Goal: Transaction & Acquisition: Book appointment/travel/reservation

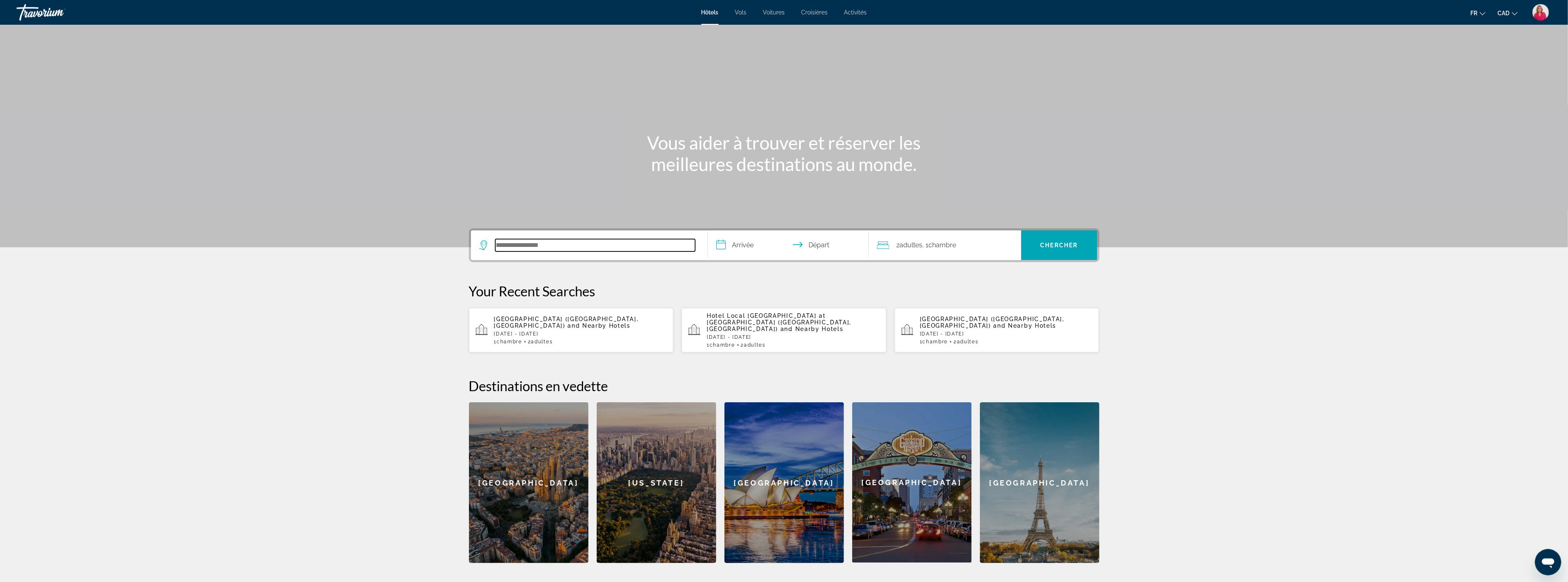
click at [578, 248] on input "Search hotel destination" at bounding box center [595, 245] width 200 height 12
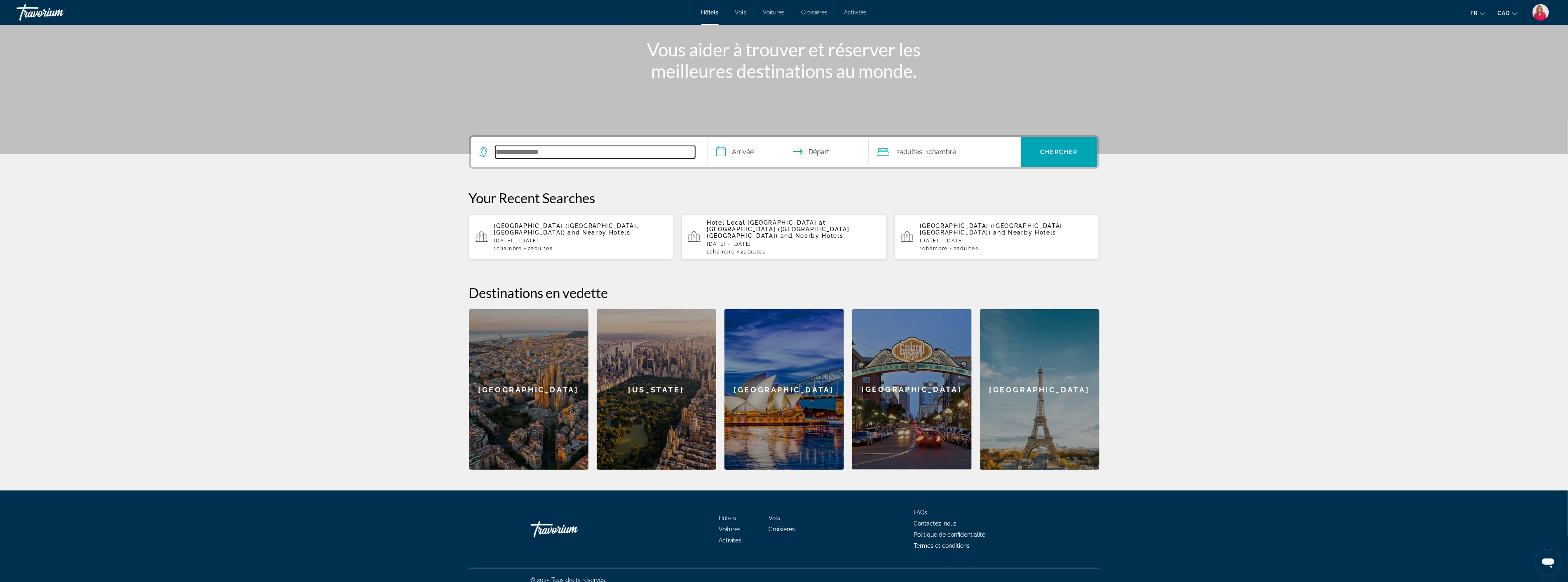
scroll to position [96, 0]
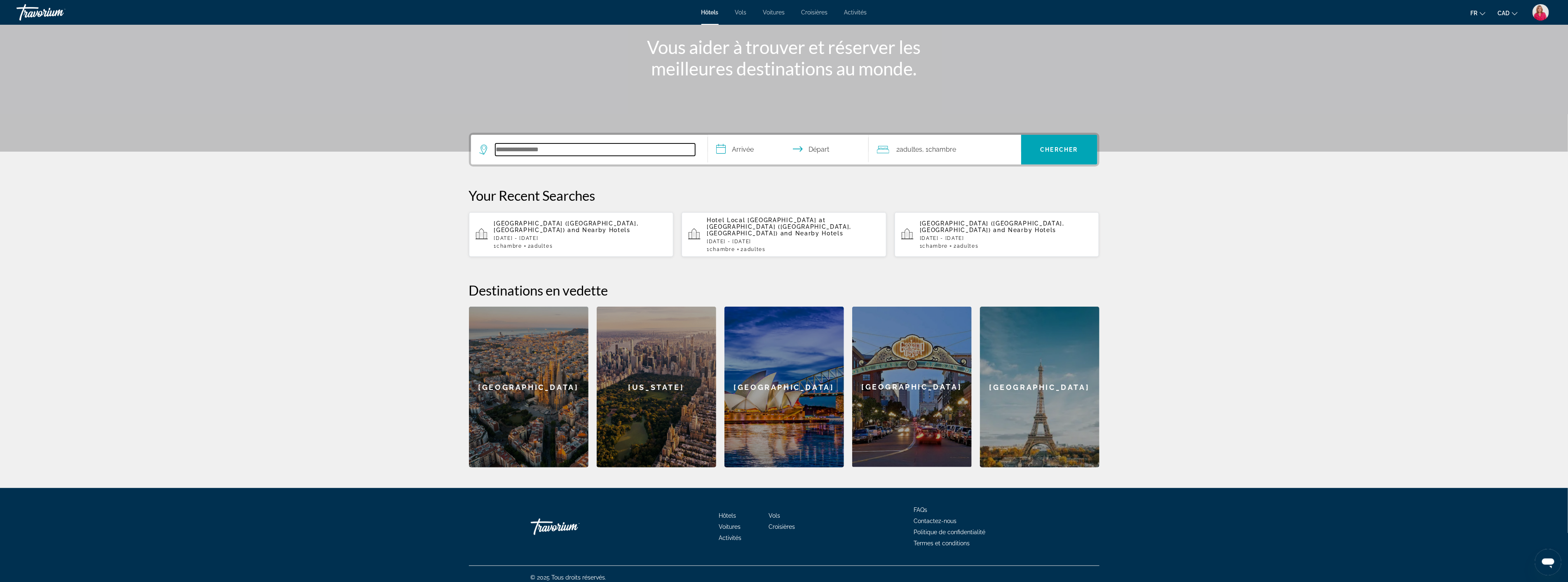
click at [543, 147] on input "Search hotel destination" at bounding box center [595, 150] width 200 height 12
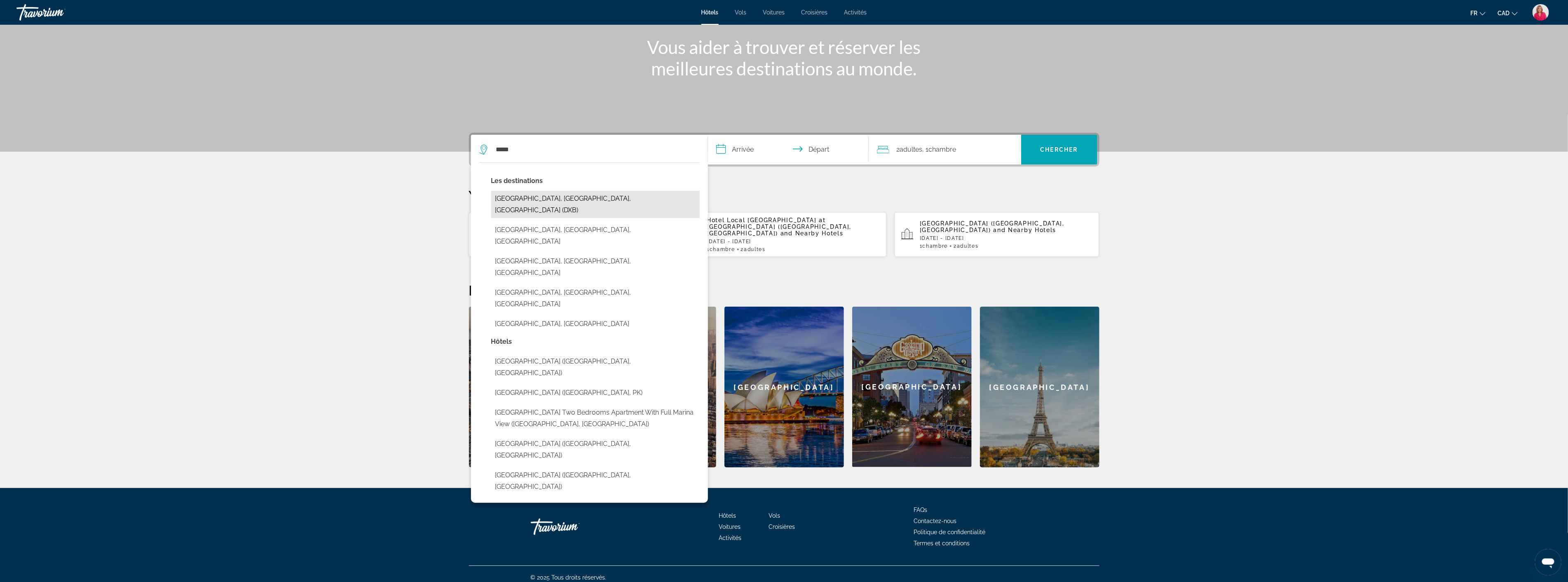
click at [506, 200] on button "[GEOGRAPHIC_DATA], [GEOGRAPHIC_DATA], [GEOGRAPHIC_DATA] (DXB)" at bounding box center [595, 204] width 209 height 27
type input "**********"
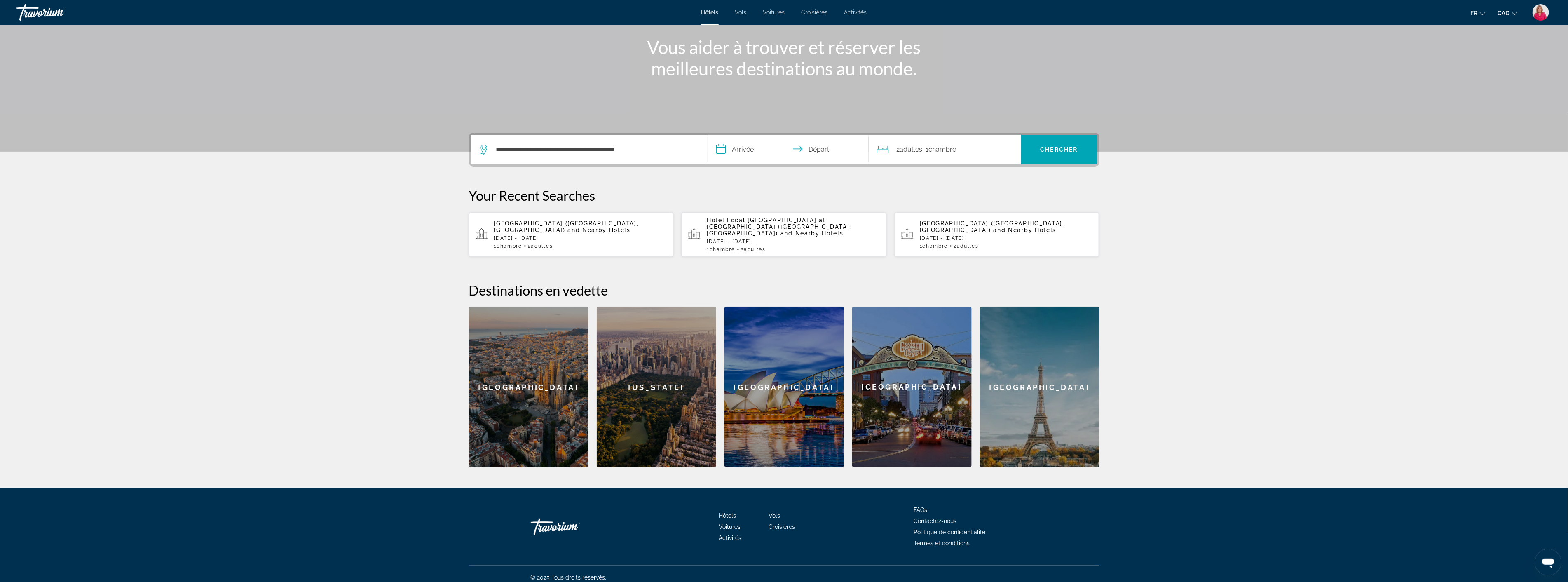
click at [743, 152] on input "**********" at bounding box center [789, 150] width 164 height 32
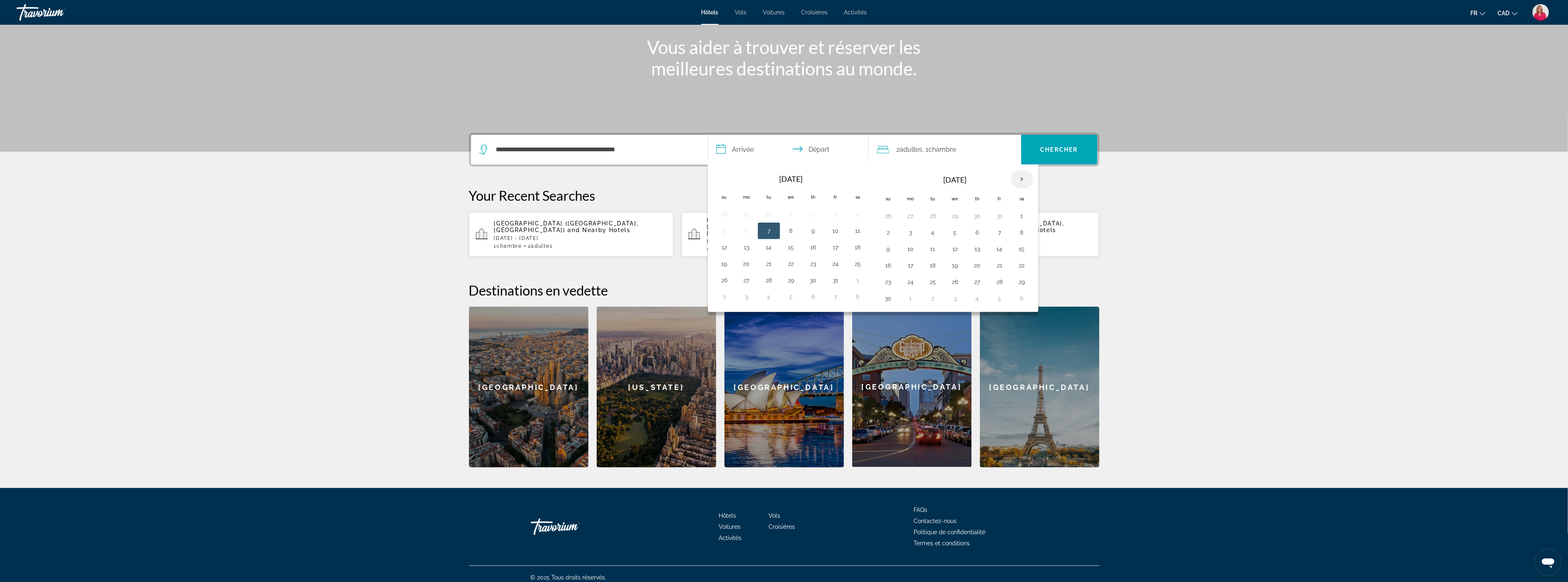
click at [1026, 179] on th "Next month" at bounding box center [1022, 180] width 23 height 18
click at [958, 217] on button "3" at bounding box center [955, 216] width 13 height 12
click at [936, 235] on button "9" at bounding box center [933, 232] width 13 height 12
type input "**********"
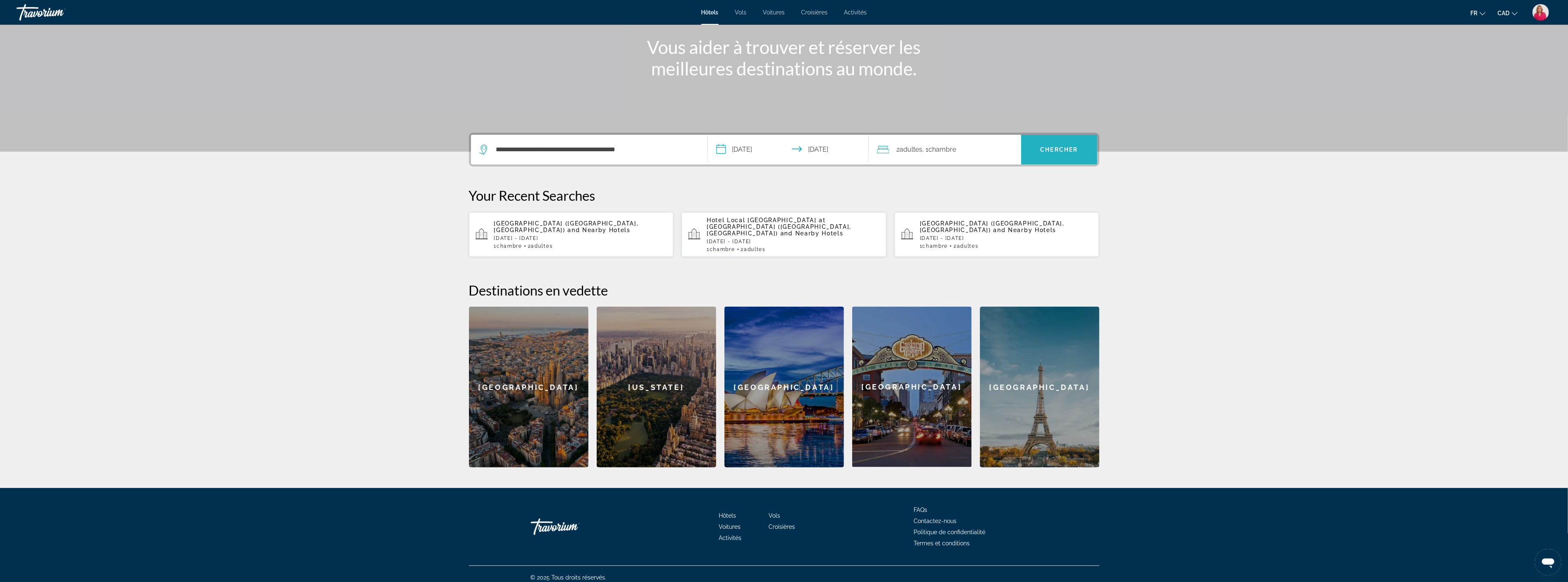
click at [1057, 147] on span "Chercher" at bounding box center [1059, 149] width 38 height 7
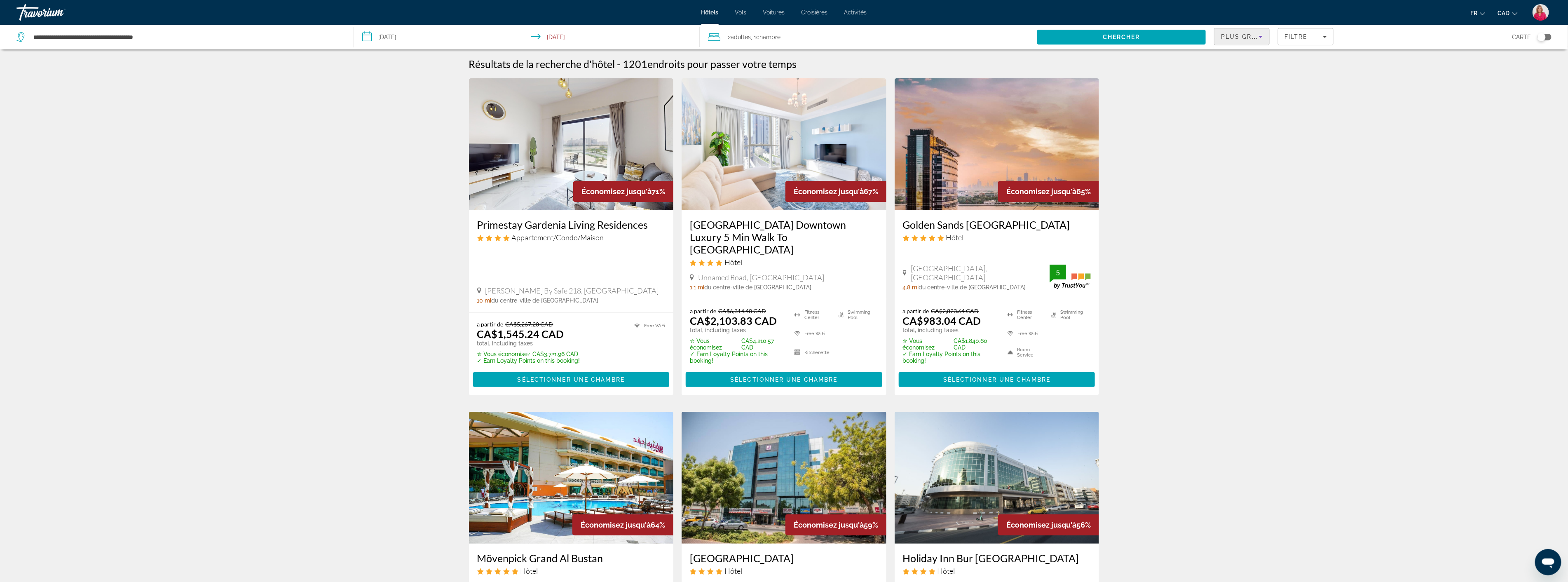
click at [1264, 32] on icon "Sort by" at bounding box center [1261, 37] width 10 height 10
click at [1310, 38] on div at bounding box center [784, 291] width 1568 height 582
click at [1309, 38] on div "Filtre" at bounding box center [1306, 37] width 43 height 7
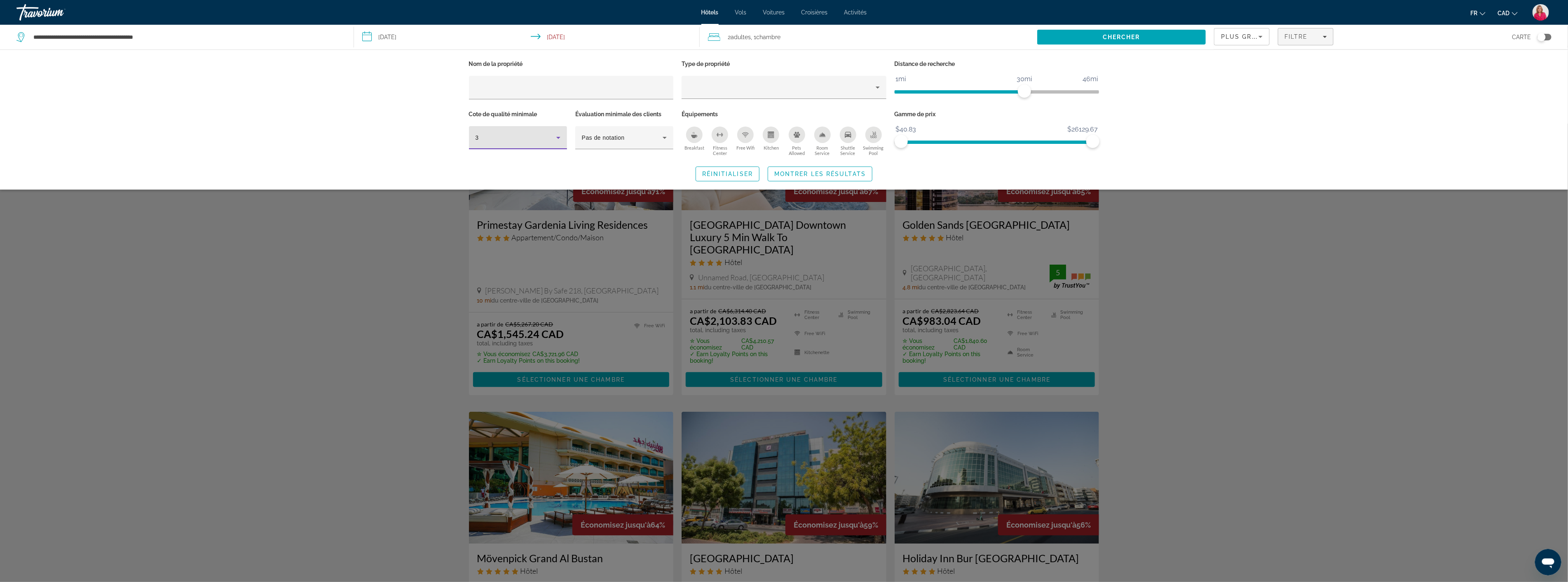
click at [522, 138] on div "3" at bounding box center [516, 138] width 81 height 10
click at [503, 179] on mat-option "4" at bounding box center [517, 181] width 98 height 19
drag, startPoint x: 1092, startPoint y: 137, endPoint x: 903, endPoint y: 147, distance: 189.3
click at [903, 147] on span "ngx-slider-max" at bounding box center [903, 141] width 13 height 13
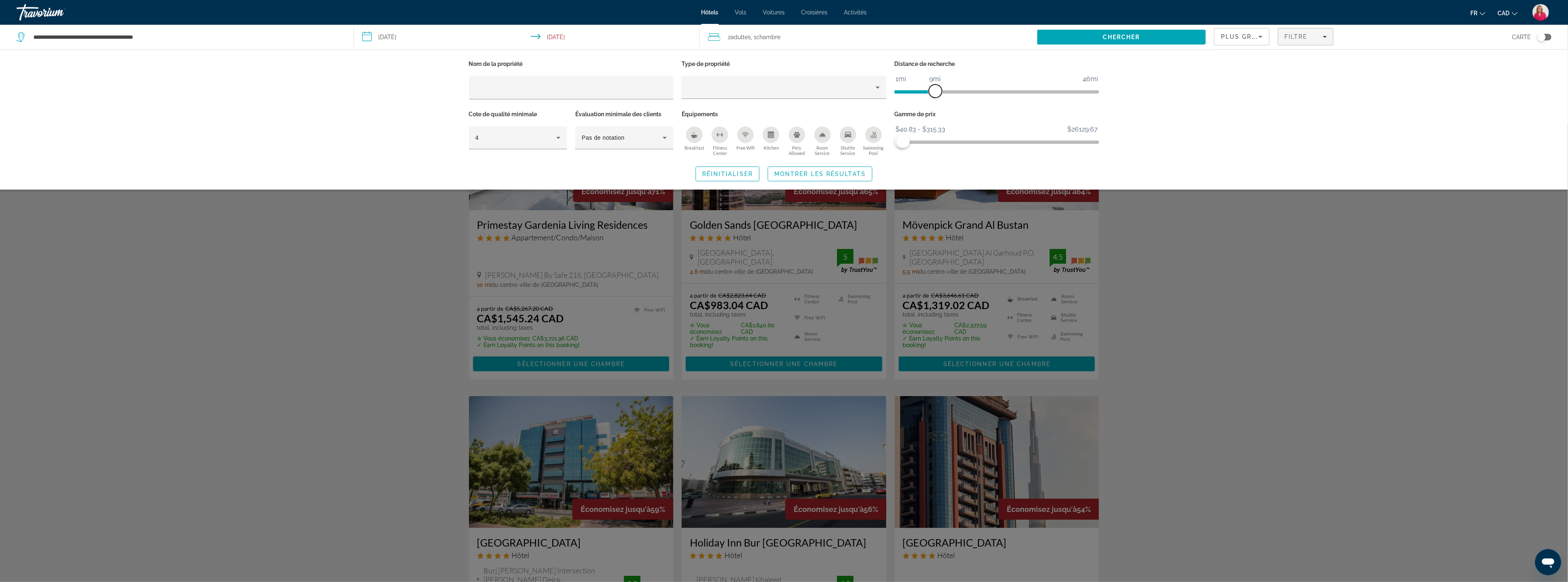
drag, startPoint x: 1026, startPoint y: 93, endPoint x: 934, endPoint y: 97, distance: 92.1
click at [934, 97] on span "ngx-slider" at bounding box center [936, 91] width 13 height 13
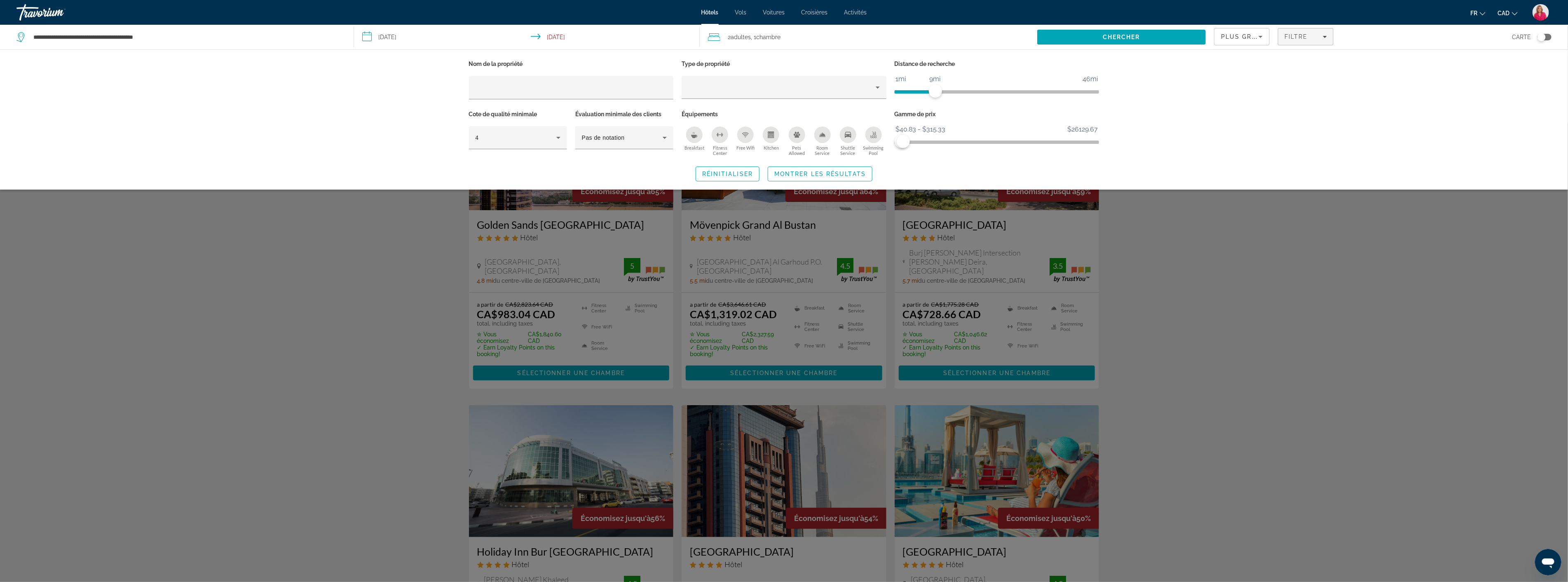
click at [1196, 150] on div "Nom de la propriété Type de propriété Distance de recherche 1mi 46mi 9mi Cote d…" at bounding box center [784, 119] width 1568 height 140
click at [1200, 293] on div "Search widget" at bounding box center [784, 352] width 1568 height 458
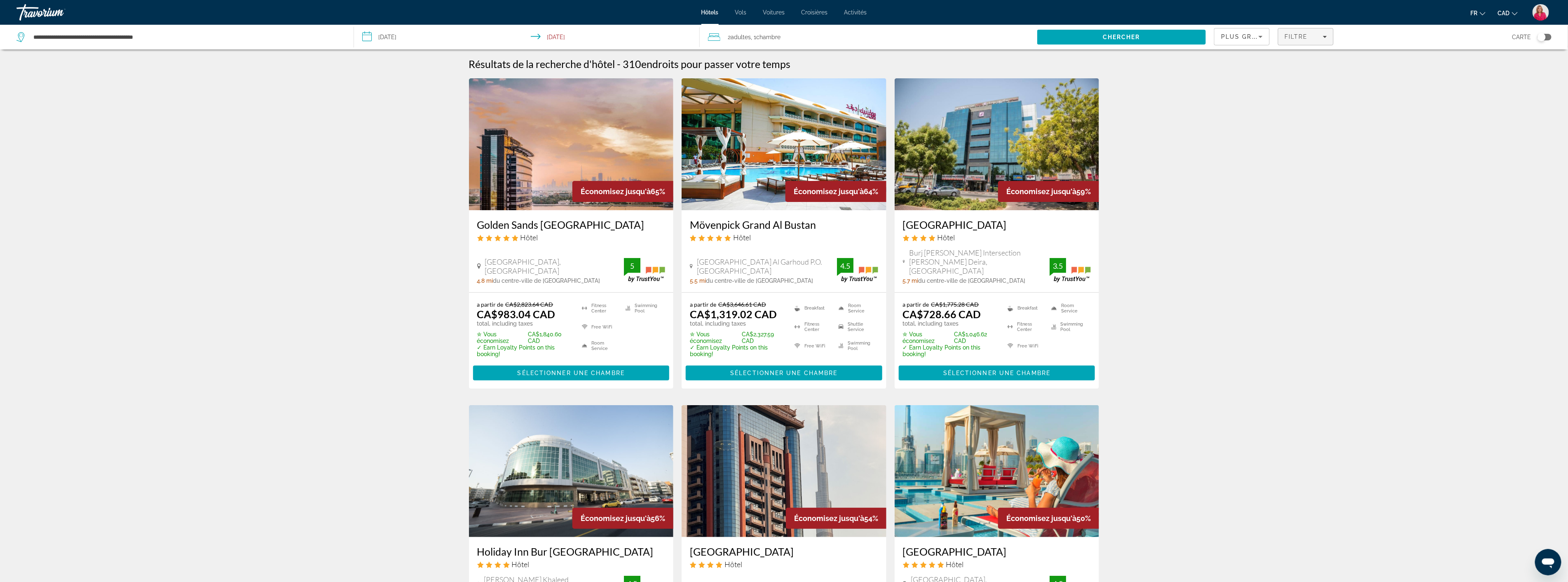
click at [1308, 37] on div "Filtre" at bounding box center [1306, 37] width 43 height 7
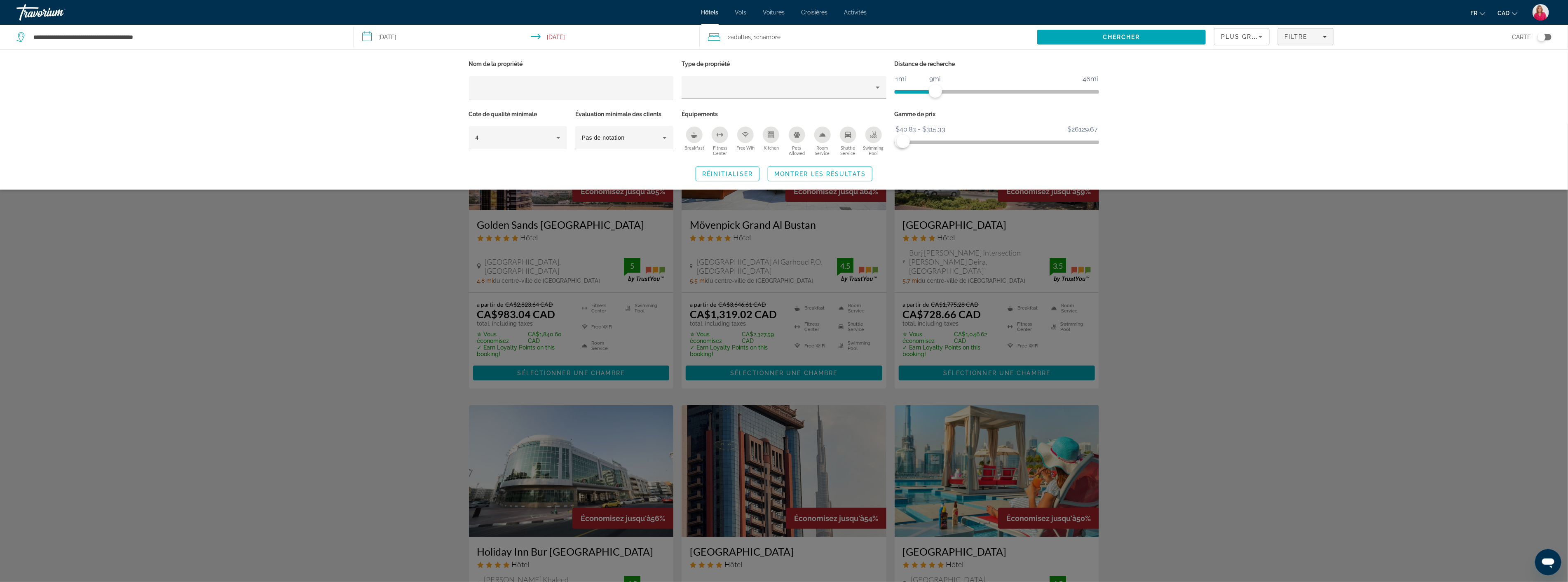
click at [695, 132] on icon "Breakfast" at bounding box center [694, 135] width 7 height 7
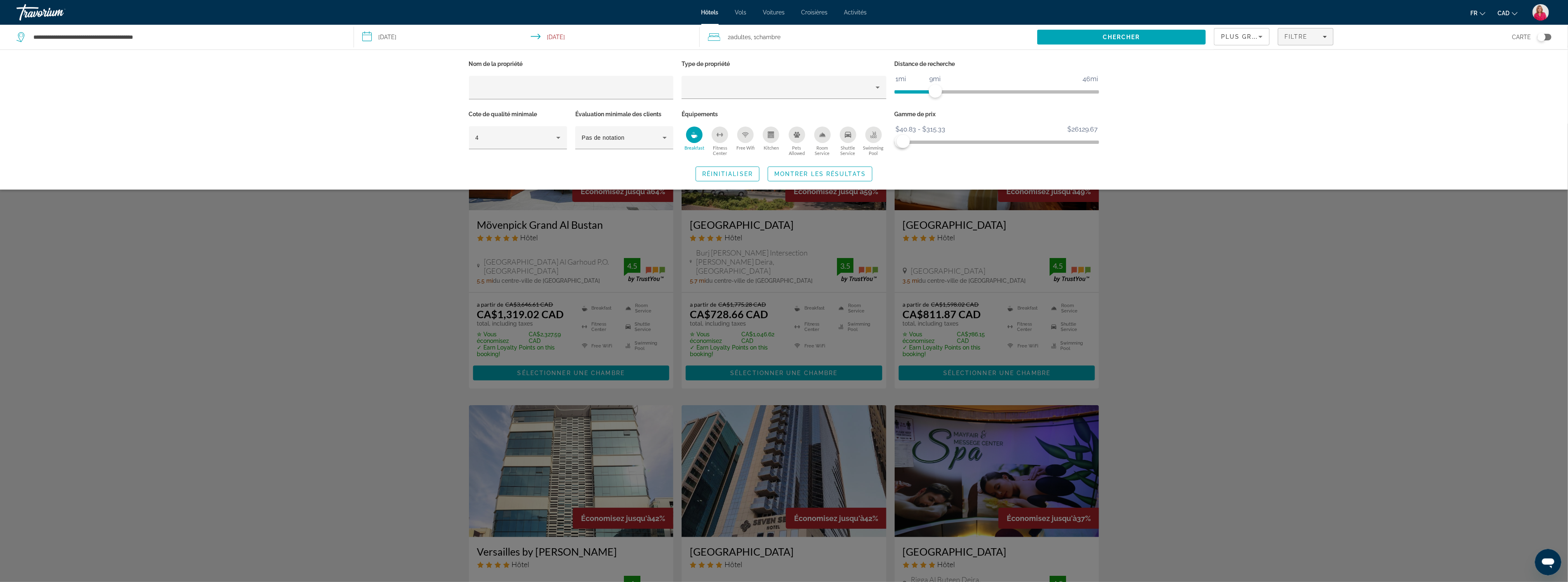
click at [1297, 295] on div "Search widget" at bounding box center [784, 352] width 1568 height 458
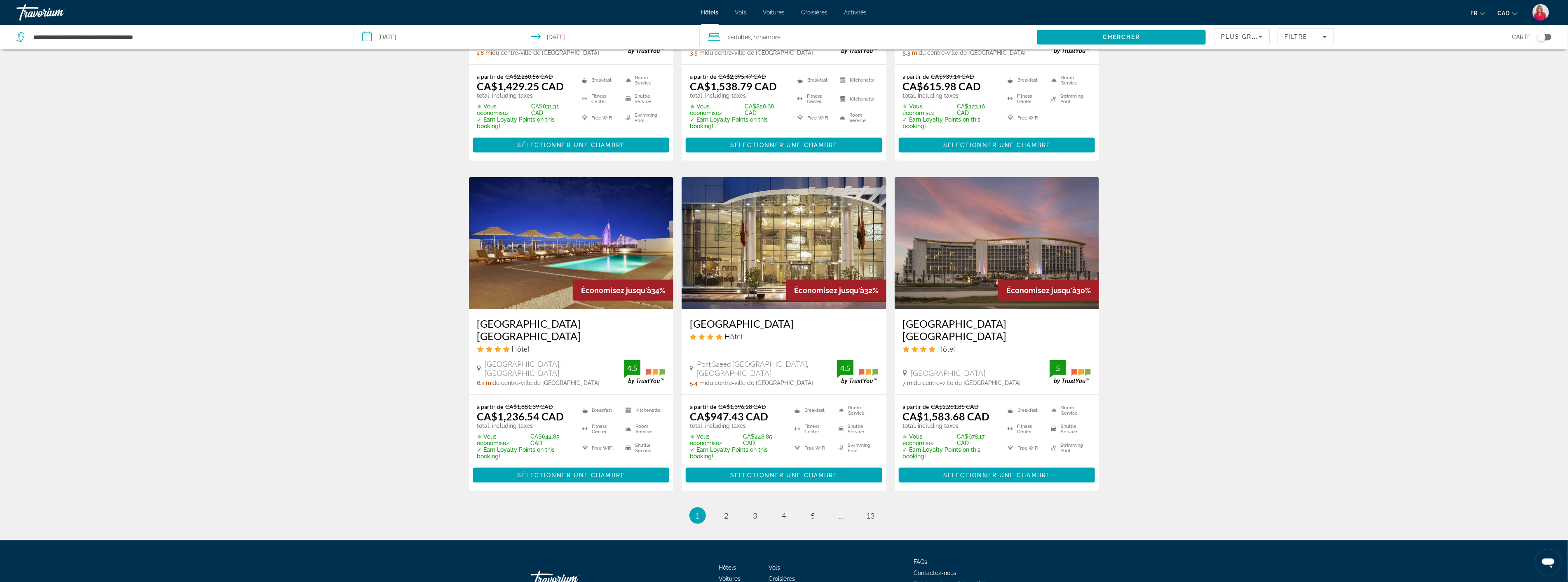
scroll to position [913, 0]
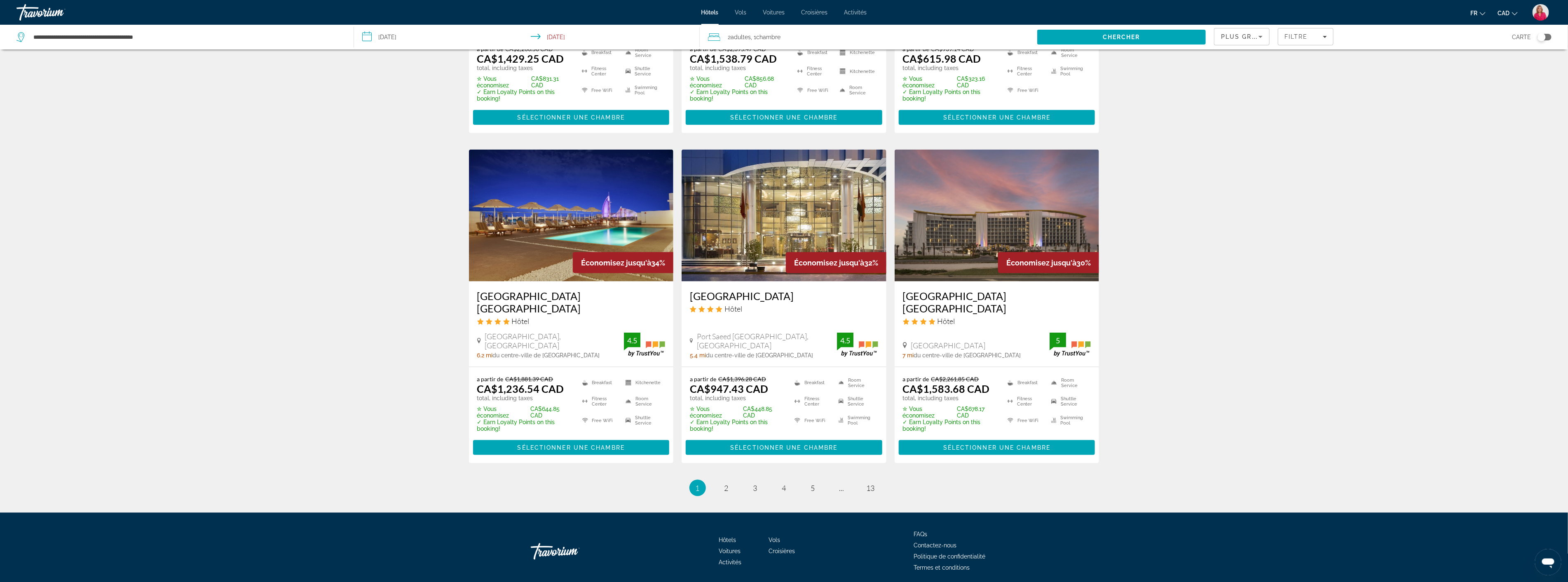
click at [815, 216] on img "Main content" at bounding box center [784, 216] width 205 height 132
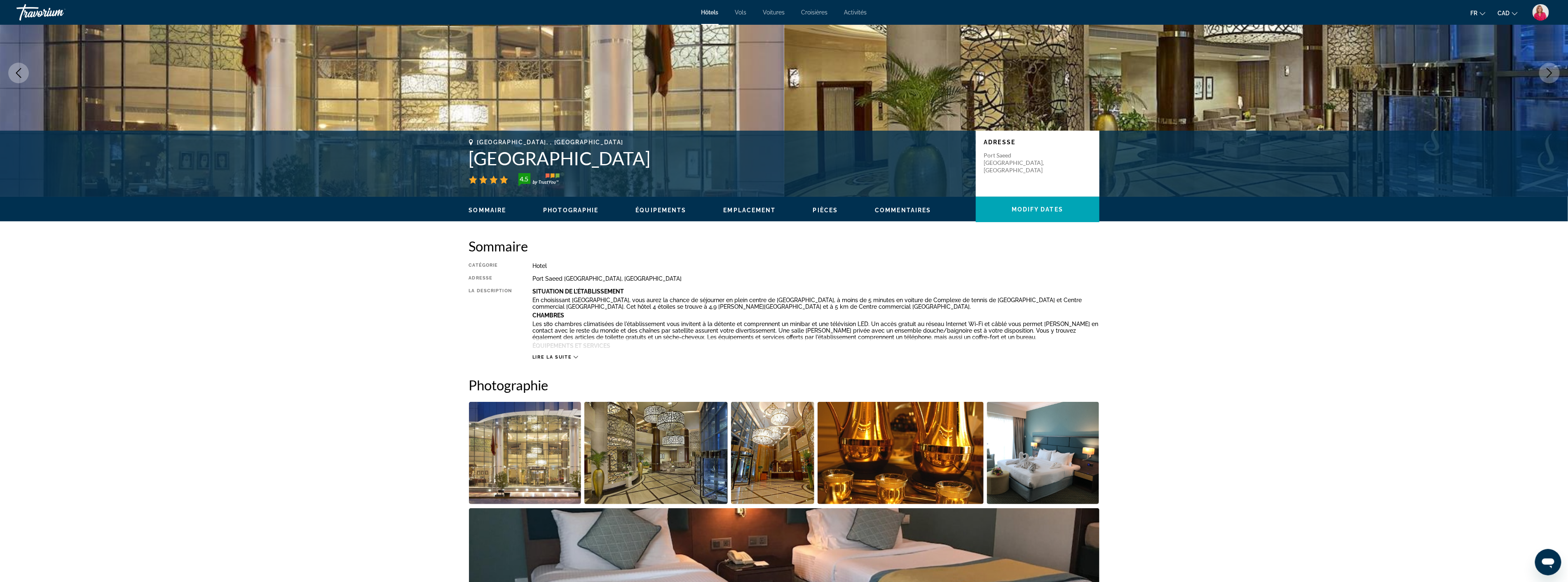
scroll to position [91, 0]
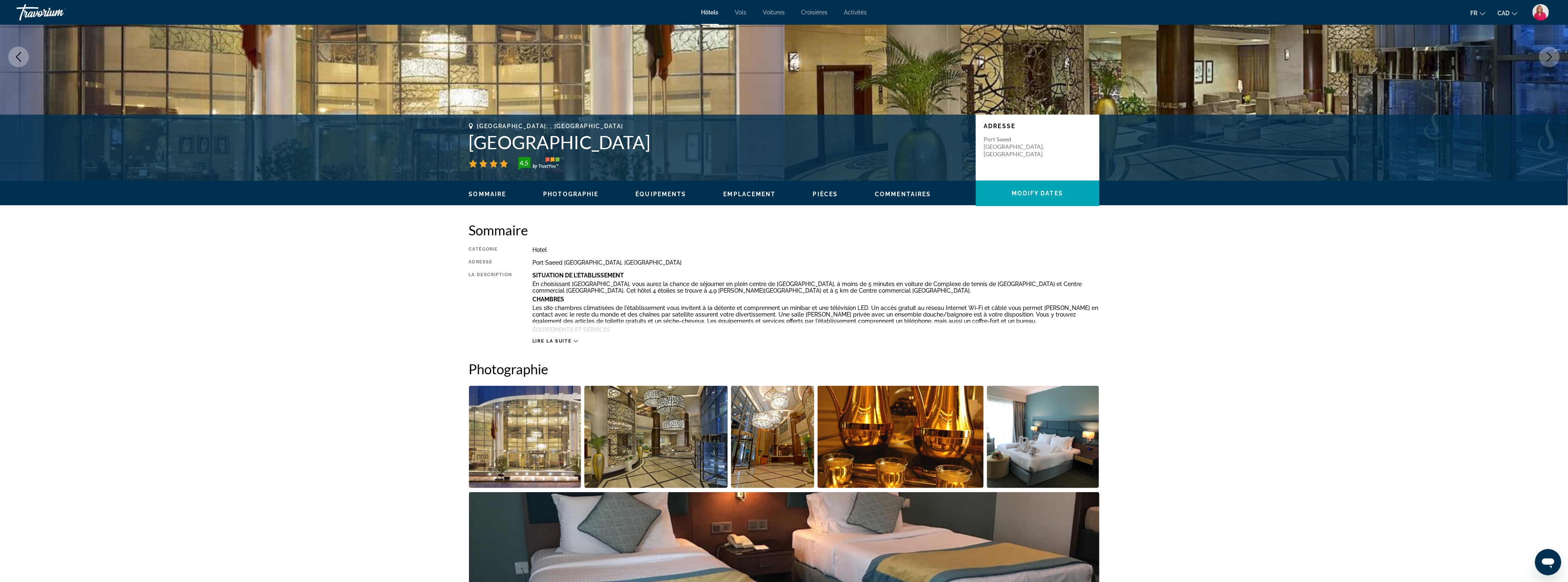
click at [618, 433] on img "Open full-screen image slider" at bounding box center [656, 437] width 144 height 102
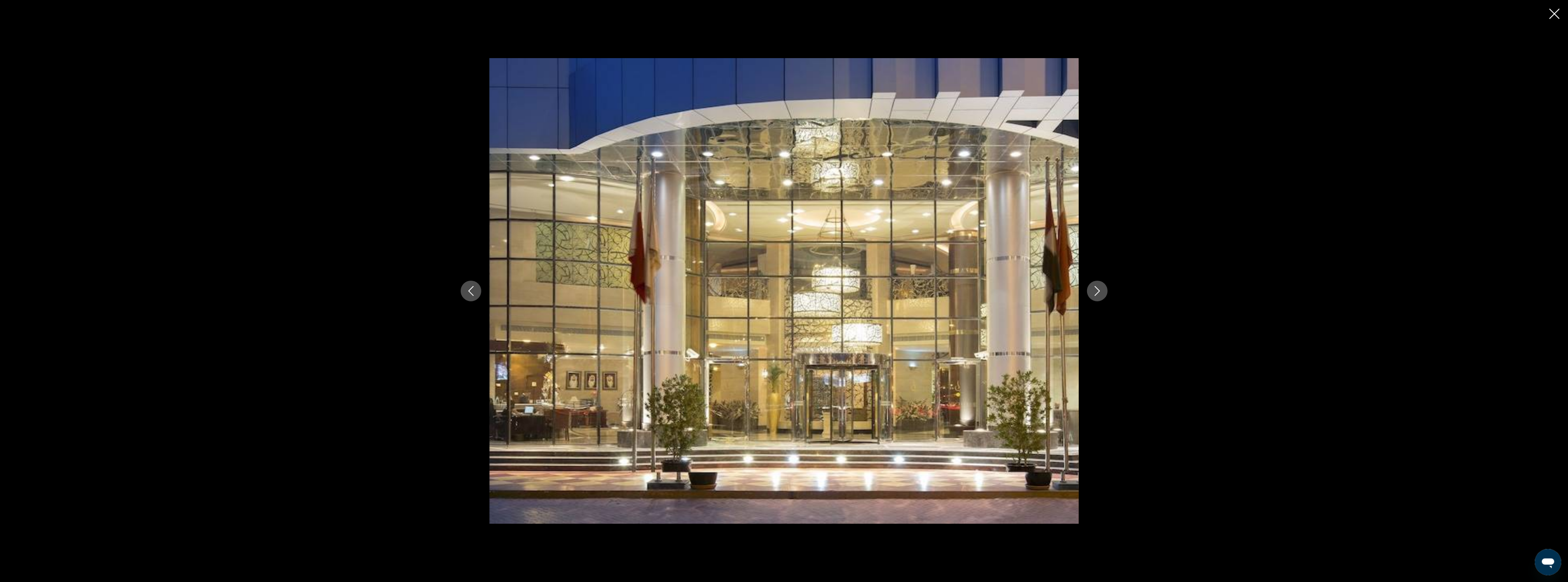
click at [1102, 289] on icon "Next image" at bounding box center [1097, 291] width 10 height 10
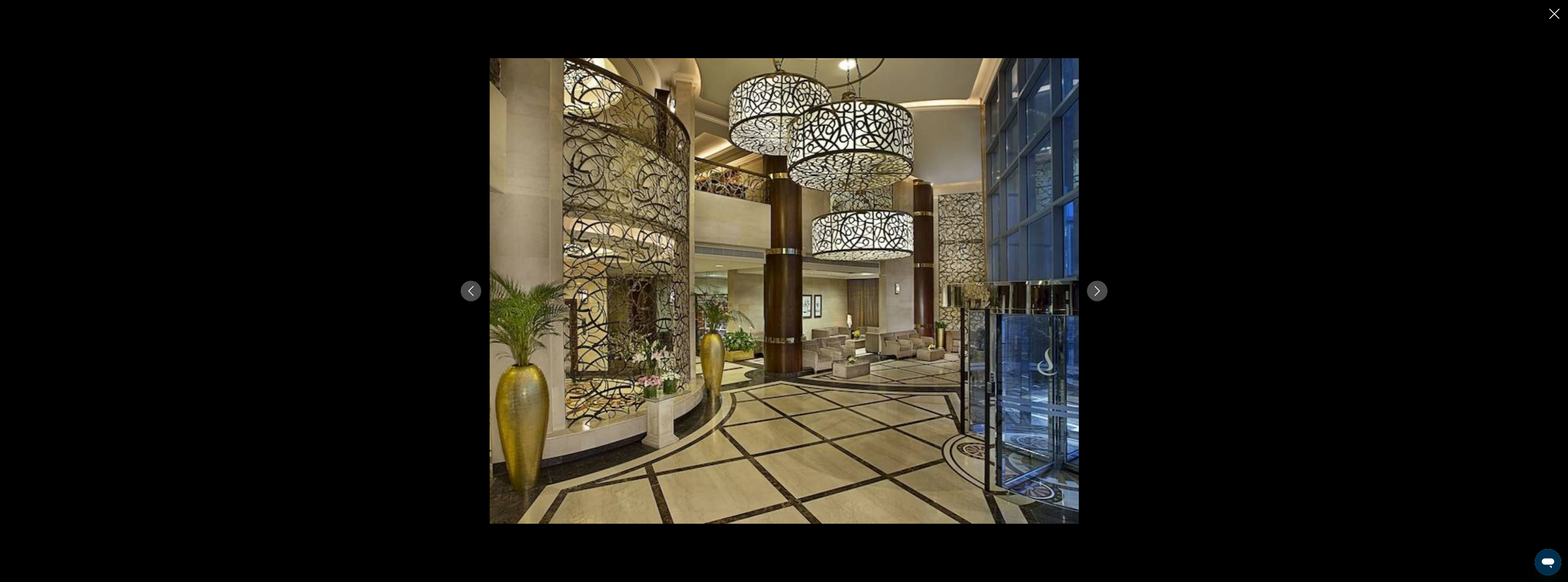
click at [1102, 289] on icon "Next image" at bounding box center [1097, 291] width 10 height 10
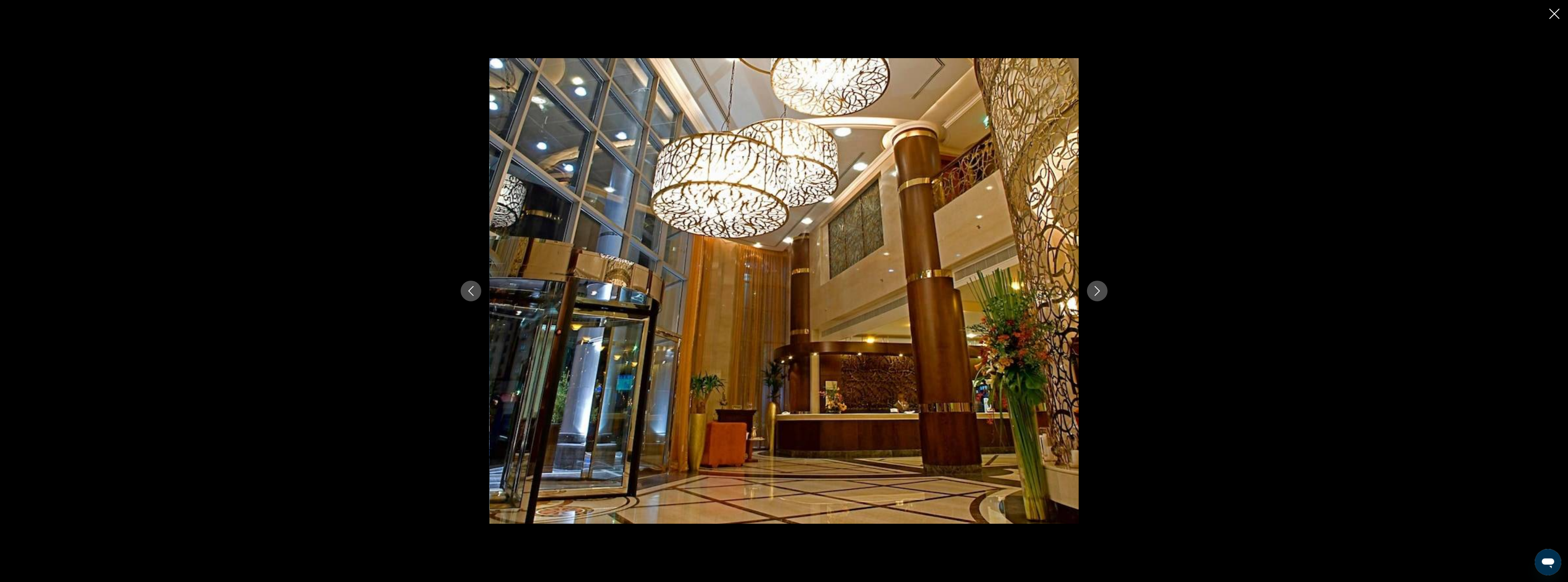
click at [1102, 289] on icon "Next image" at bounding box center [1097, 291] width 10 height 10
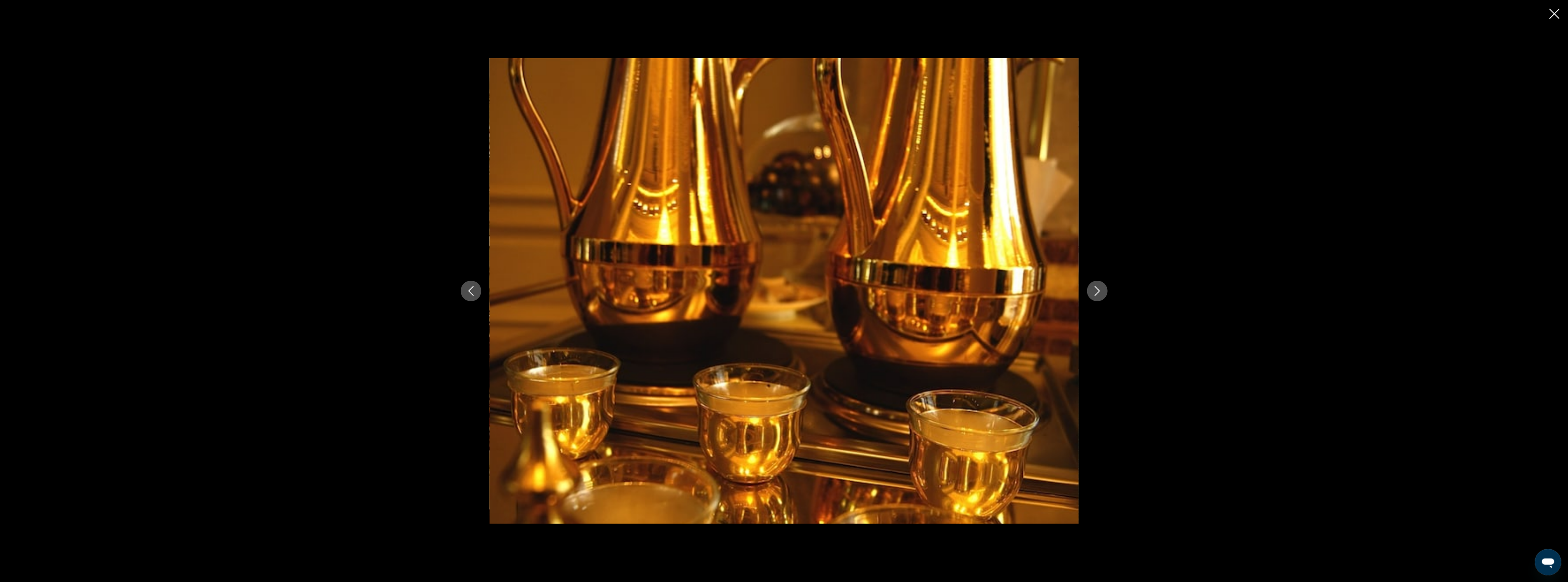
click at [1102, 289] on icon "Next image" at bounding box center [1097, 291] width 10 height 10
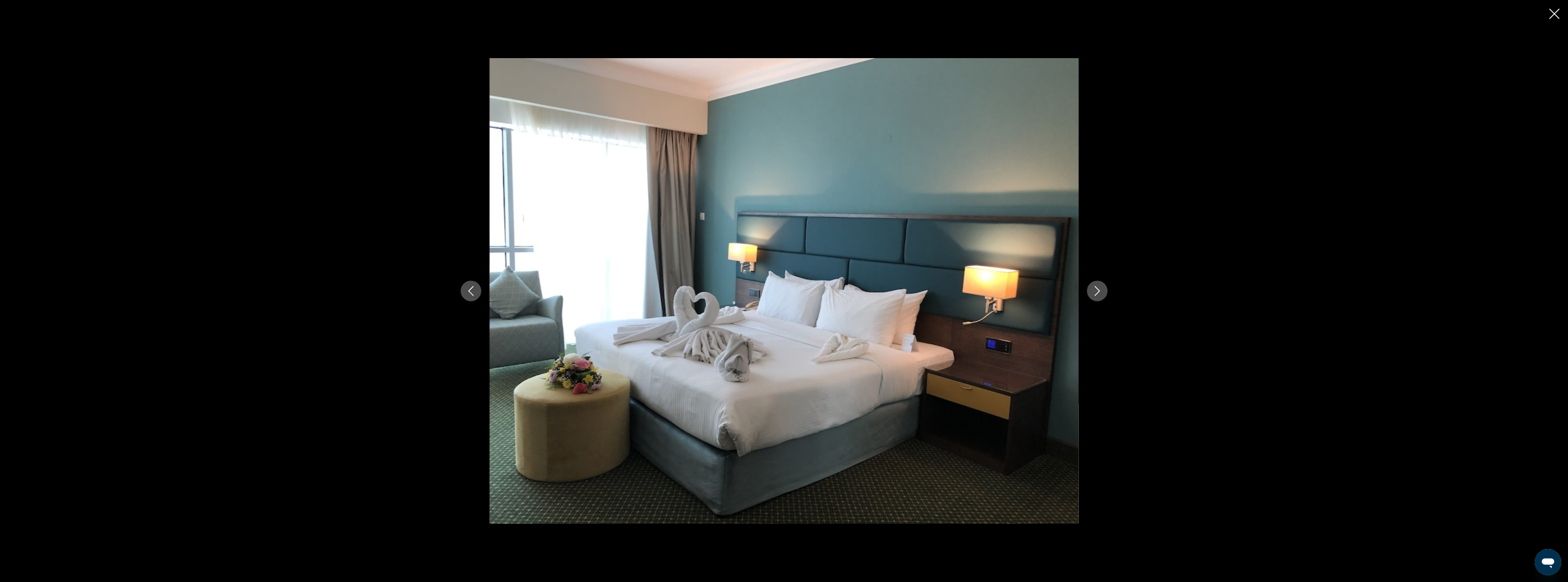
click at [1102, 289] on icon "Next image" at bounding box center [1097, 291] width 10 height 10
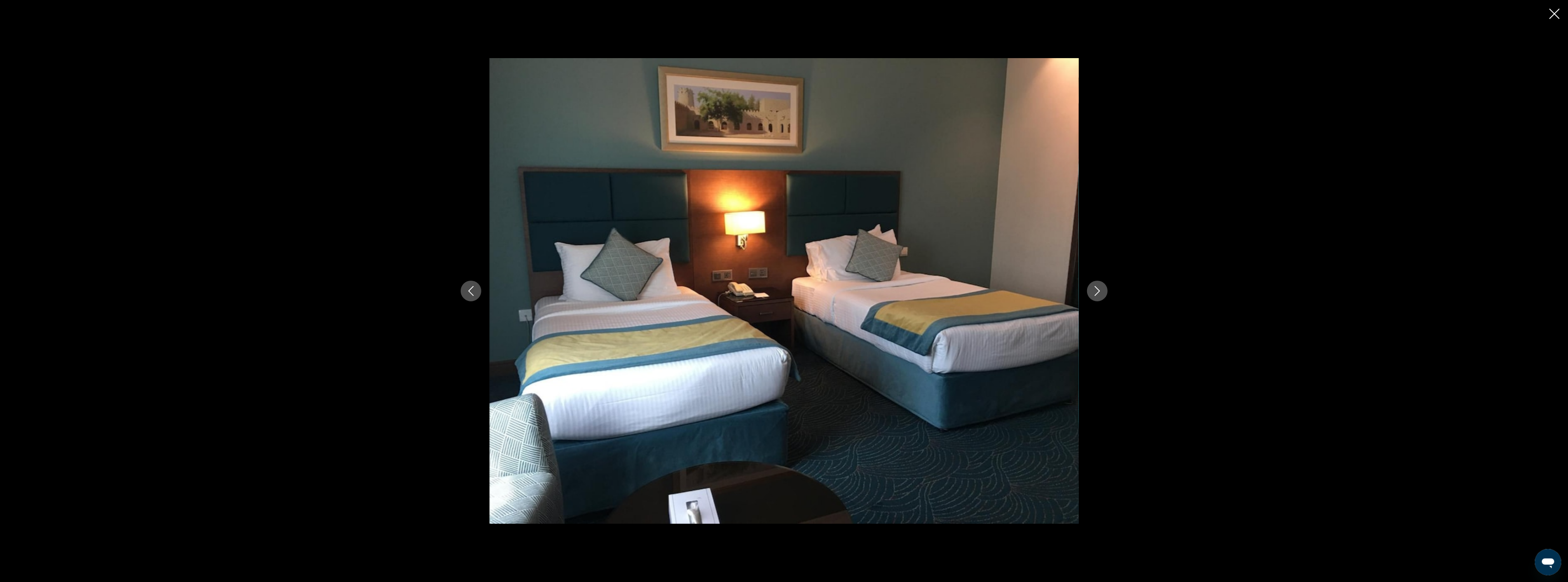
click at [1102, 289] on icon "Next image" at bounding box center [1097, 291] width 10 height 10
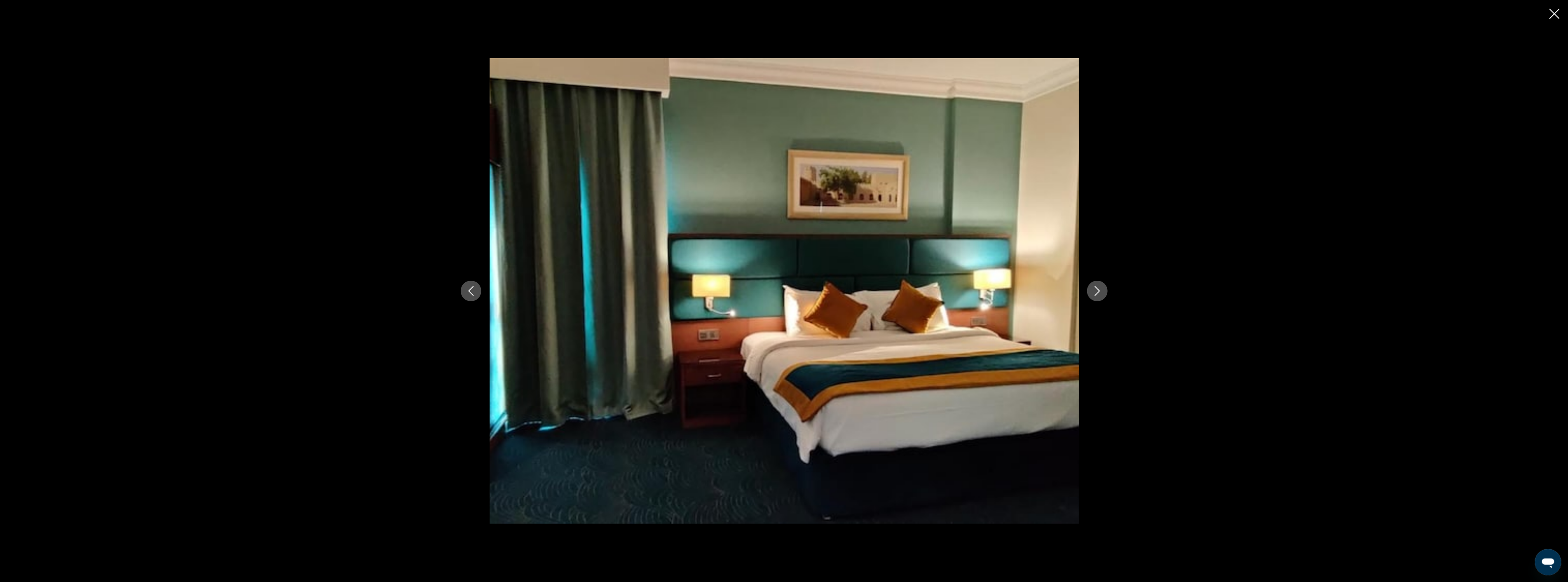
click at [1102, 289] on icon "Next image" at bounding box center [1097, 291] width 10 height 10
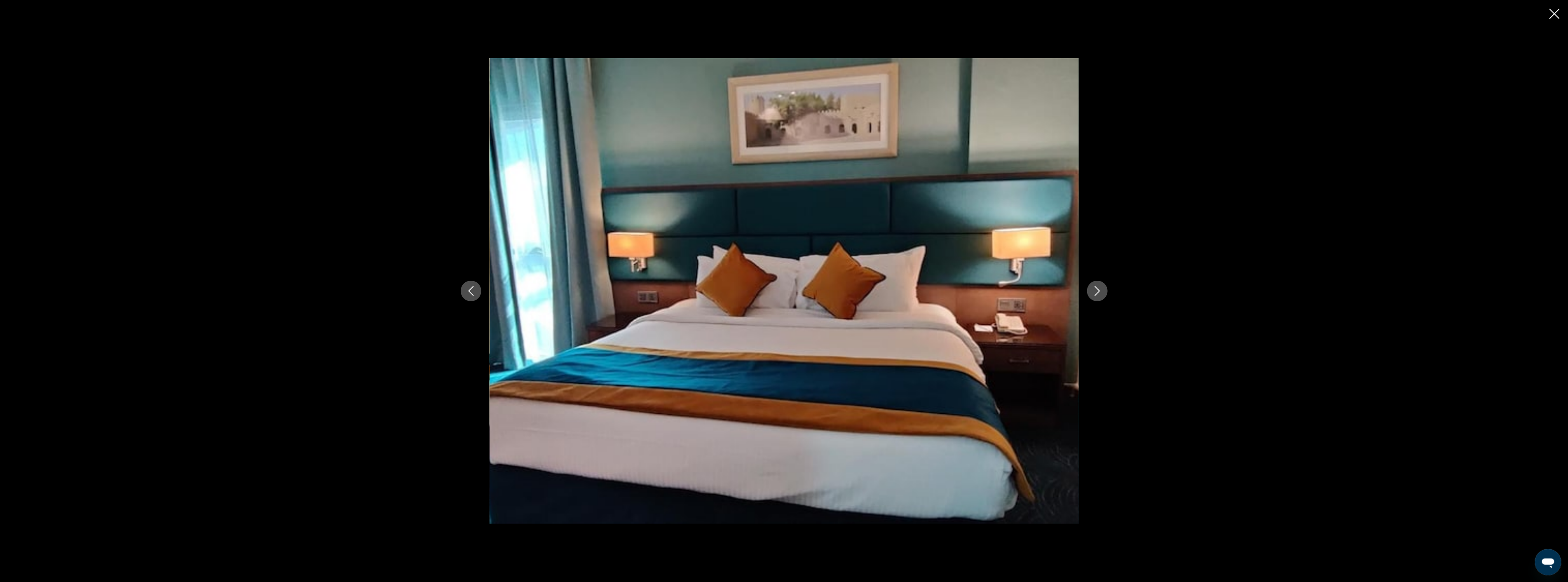
click at [1102, 289] on icon "Next image" at bounding box center [1097, 291] width 10 height 10
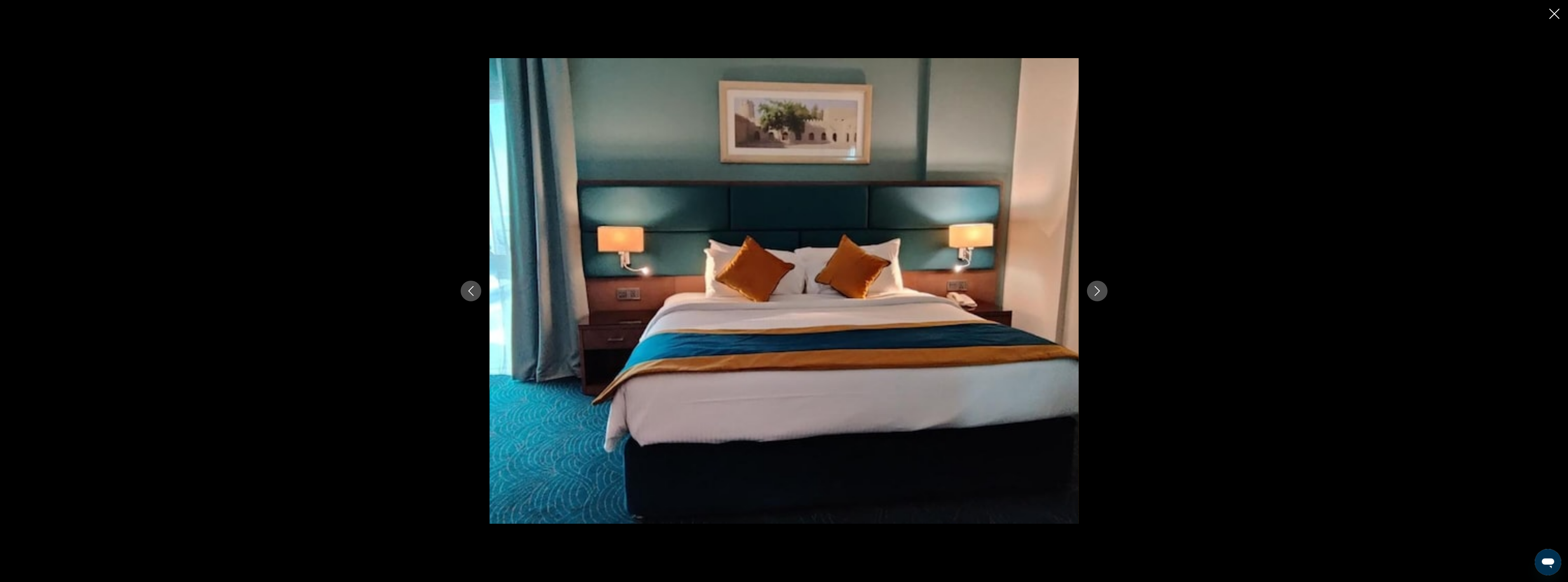
click at [1102, 289] on icon "Next image" at bounding box center [1097, 291] width 10 height 10
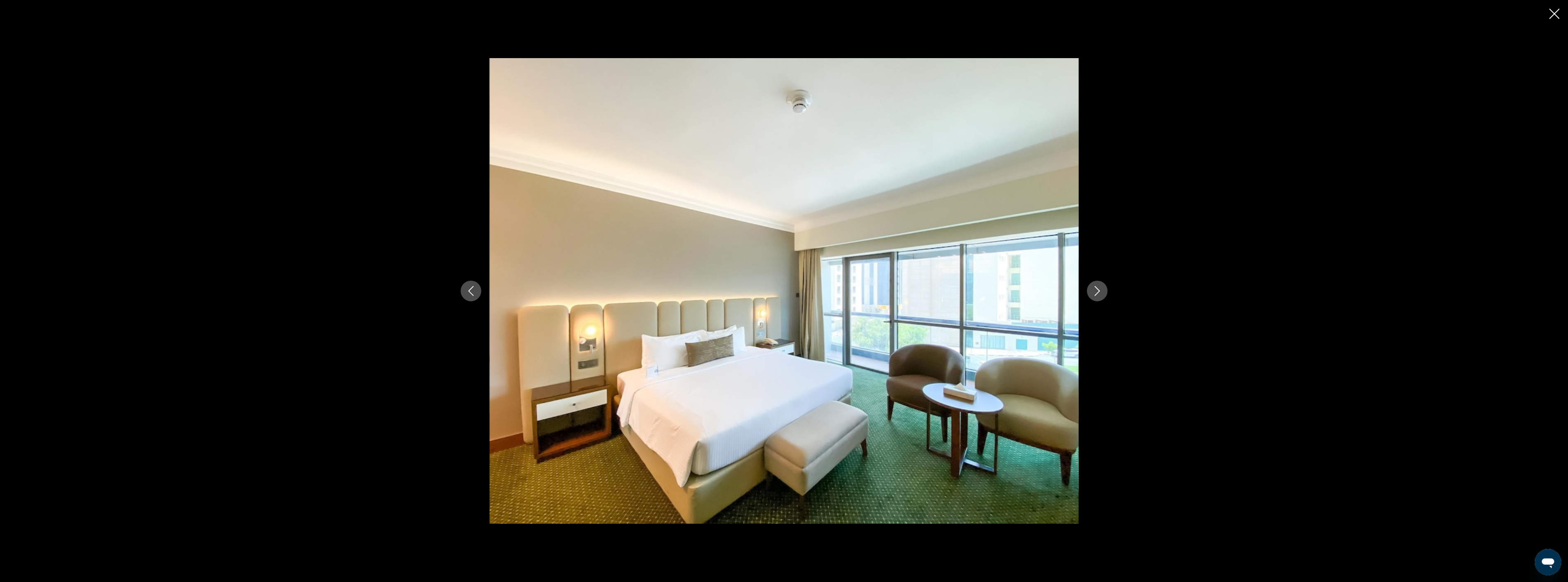
click at [1102, 289] on icon "Next image" at bounding box center [1097, 291] width 10 height 10
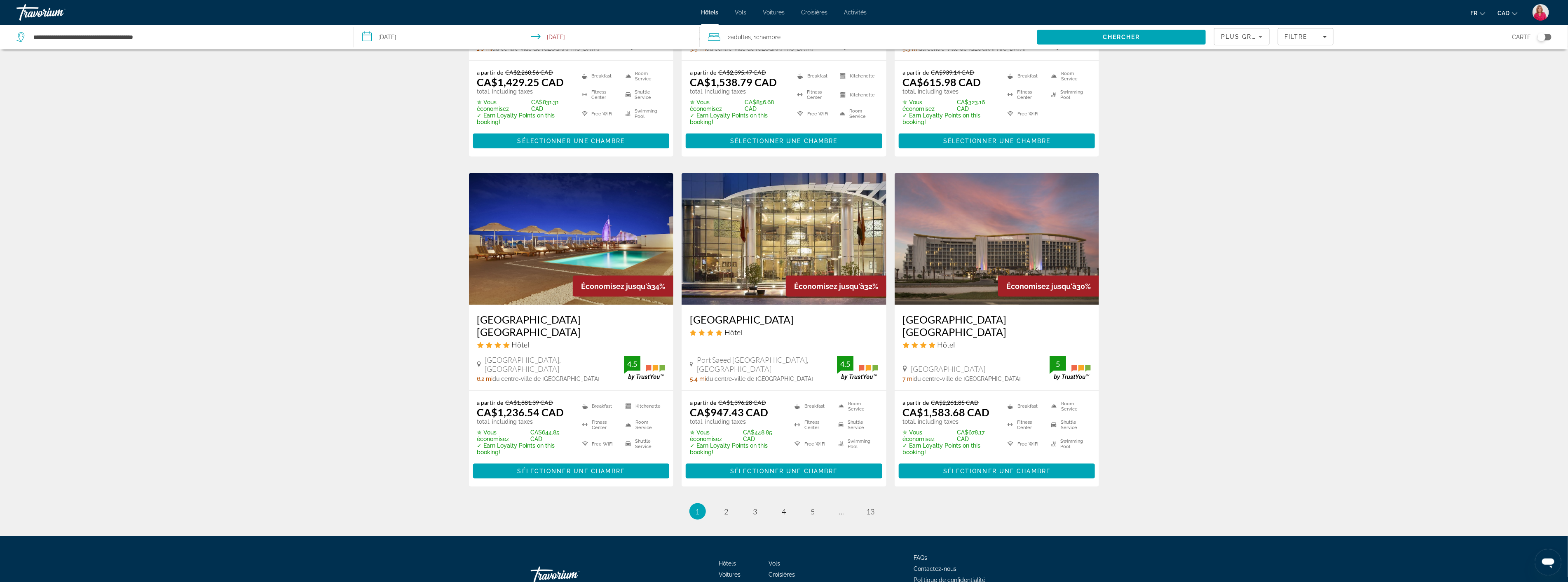
scroll to position [913, 0]
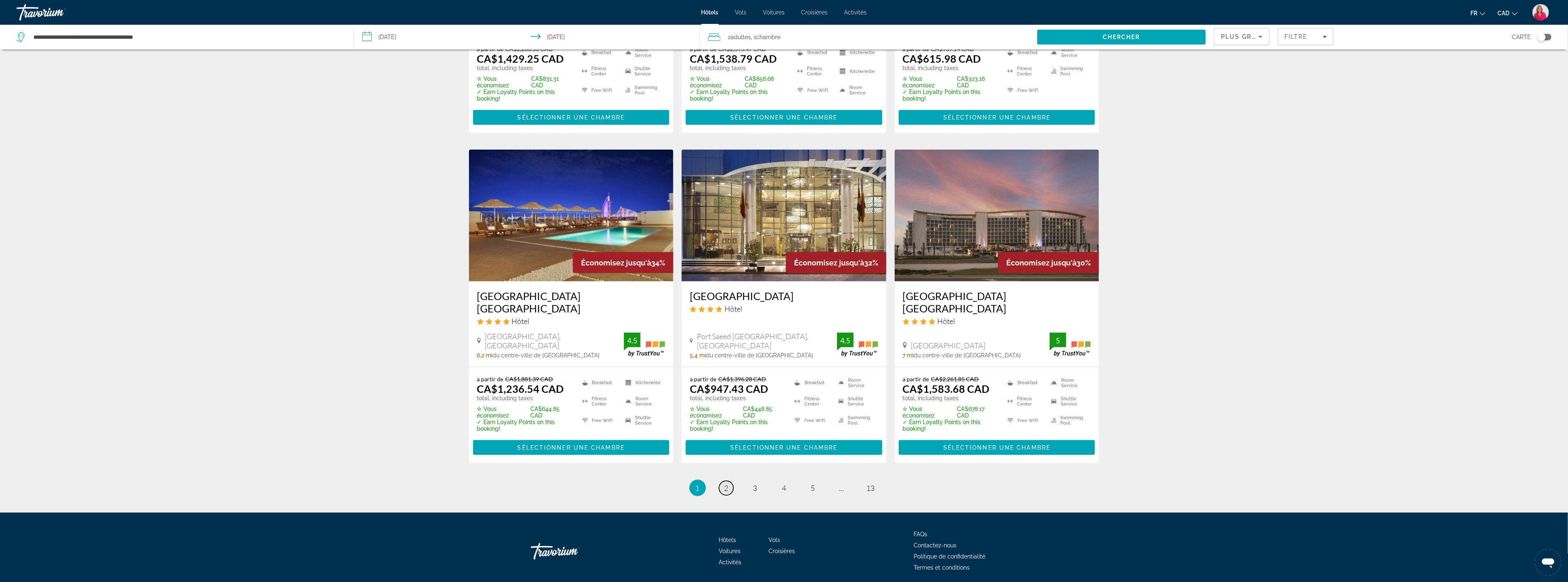
click at [728, 483] on span "2" at bounding box center [726, 488] width 4 height 9
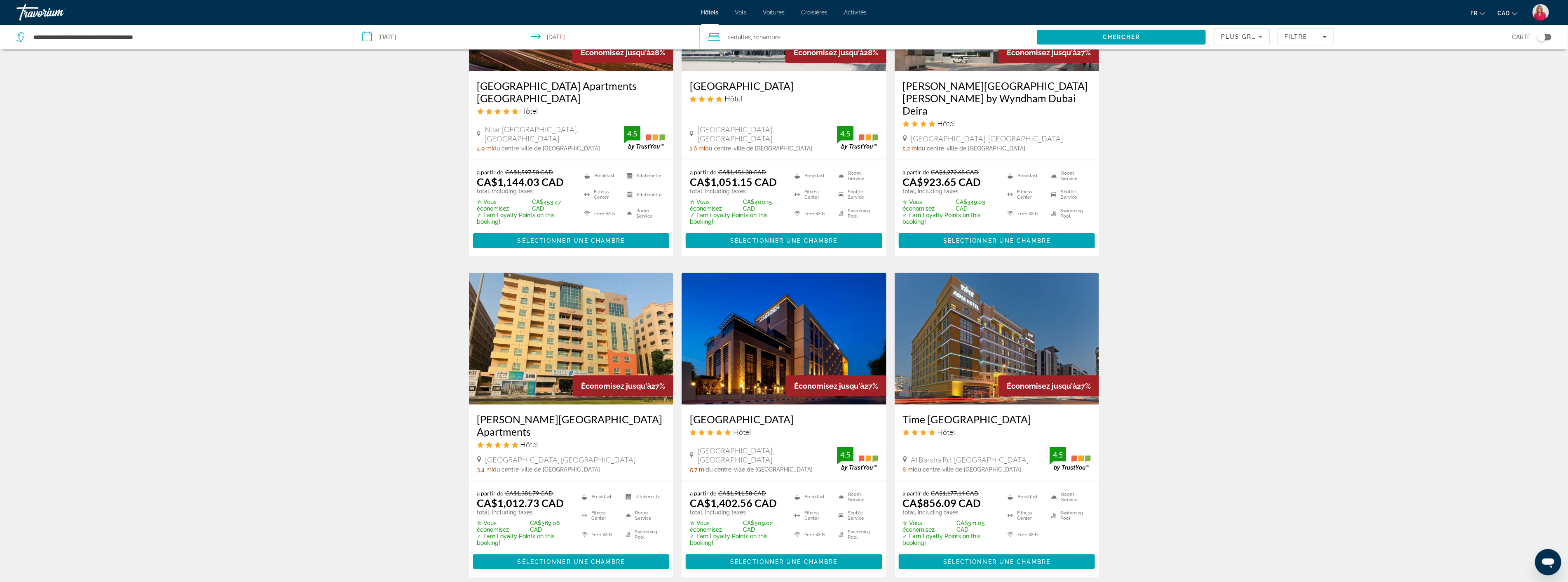
scroll to position [870, 0]
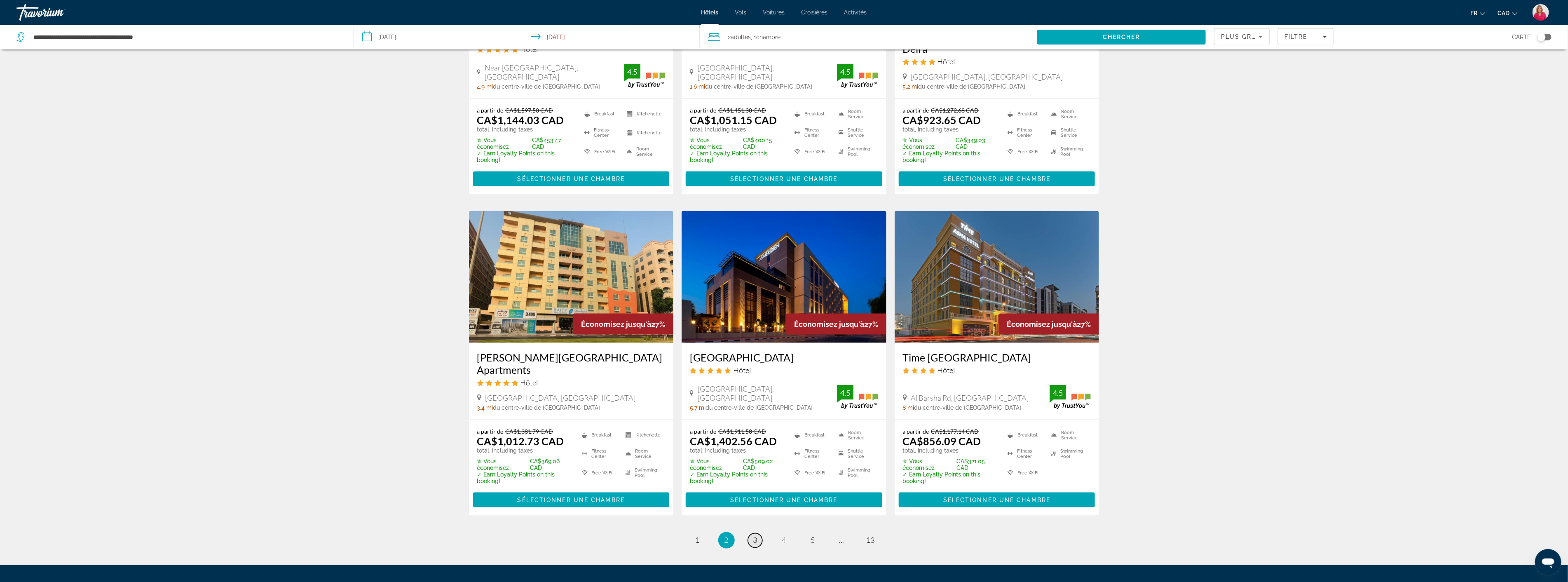
click at [755, 536] on span "3" at bounding box center [755, 540] width 4 height 9
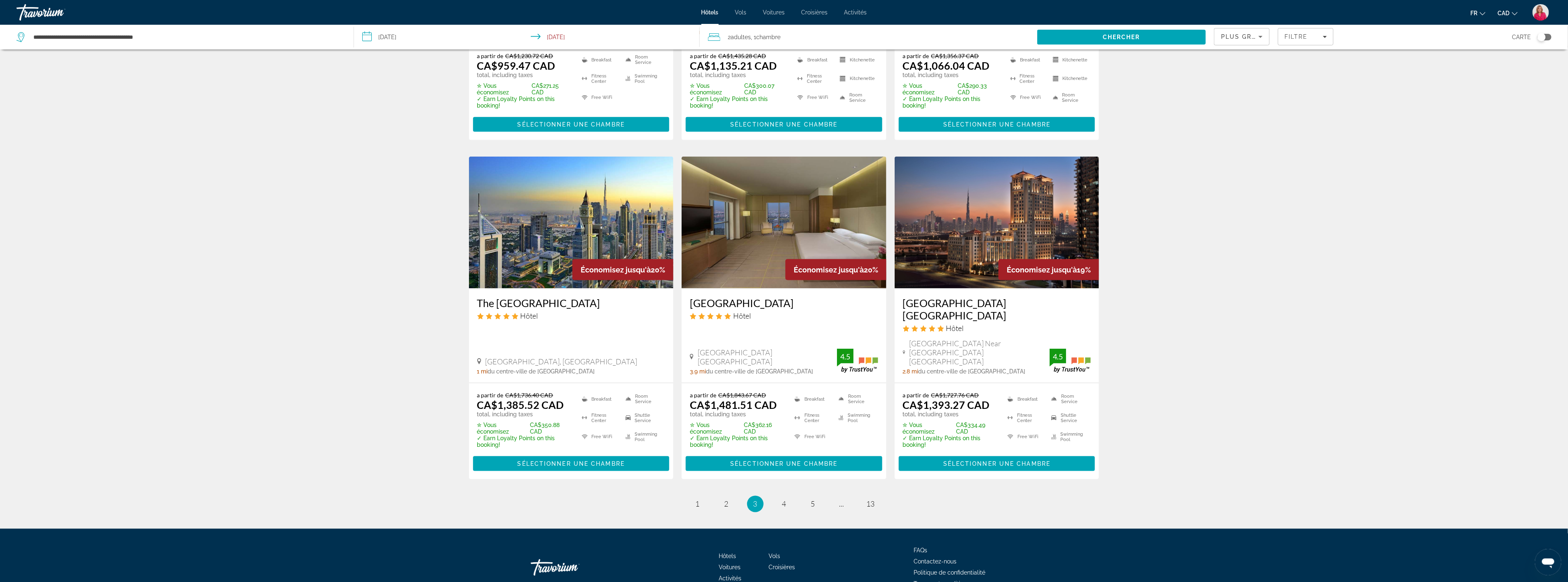
scroll to position [941, 0]
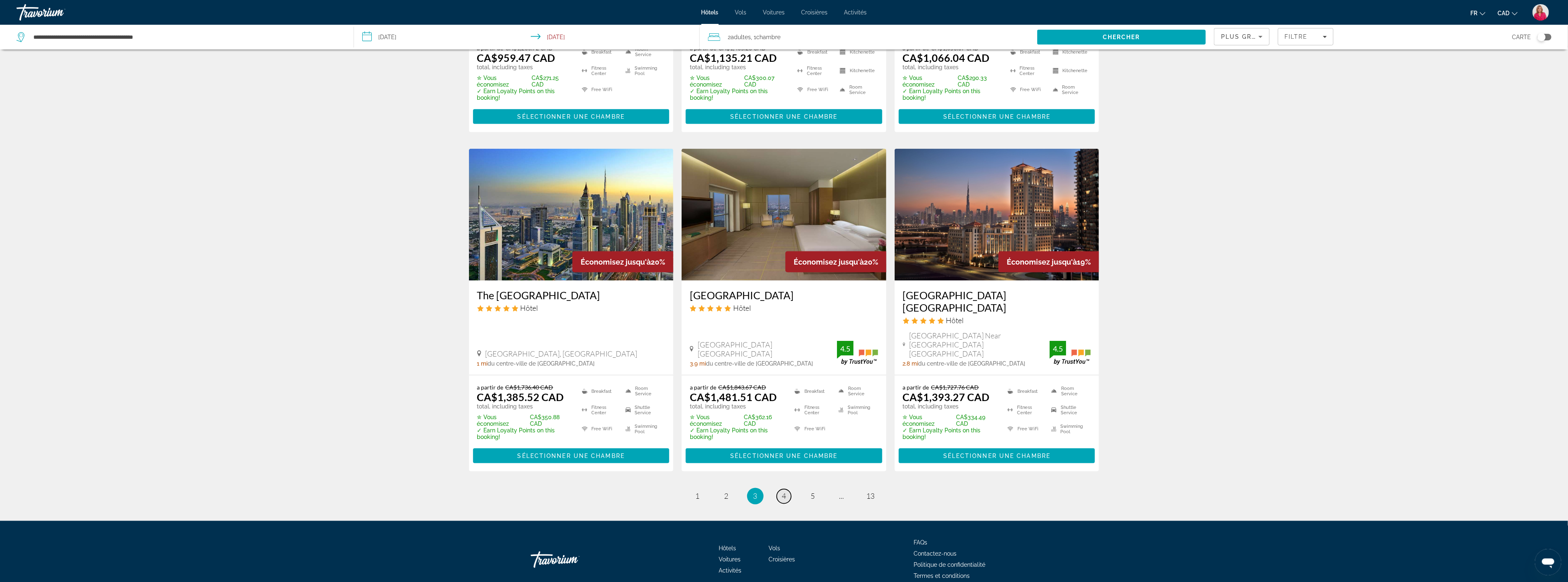
click at [783, 492] on span "4" at bounding box center [784, 496] width 4 height 9
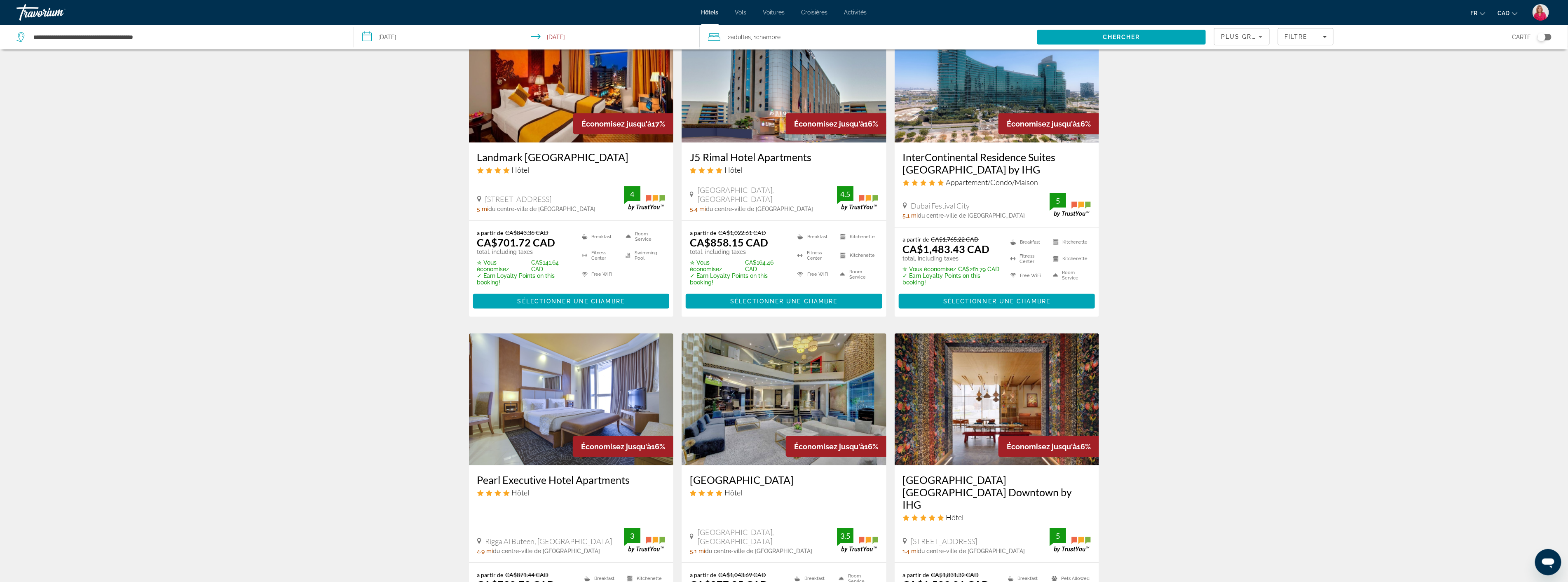
scroll to position [824, 0]
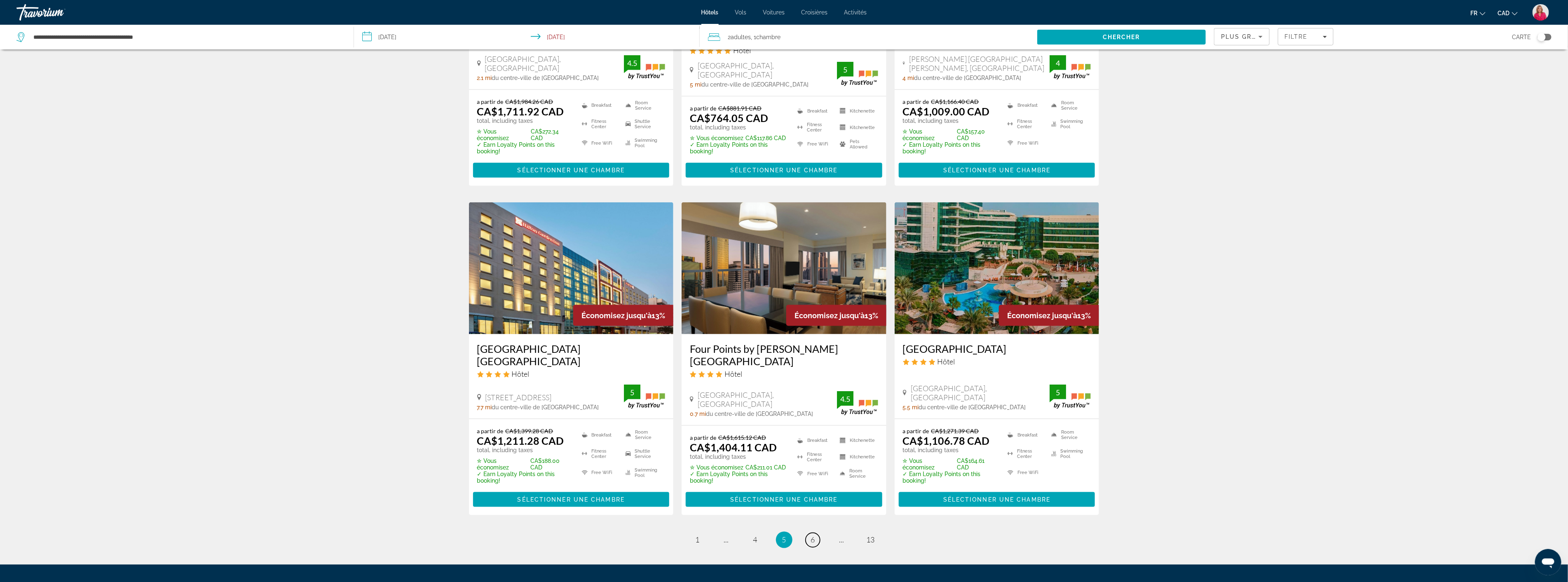
scroll to position [914, 0]
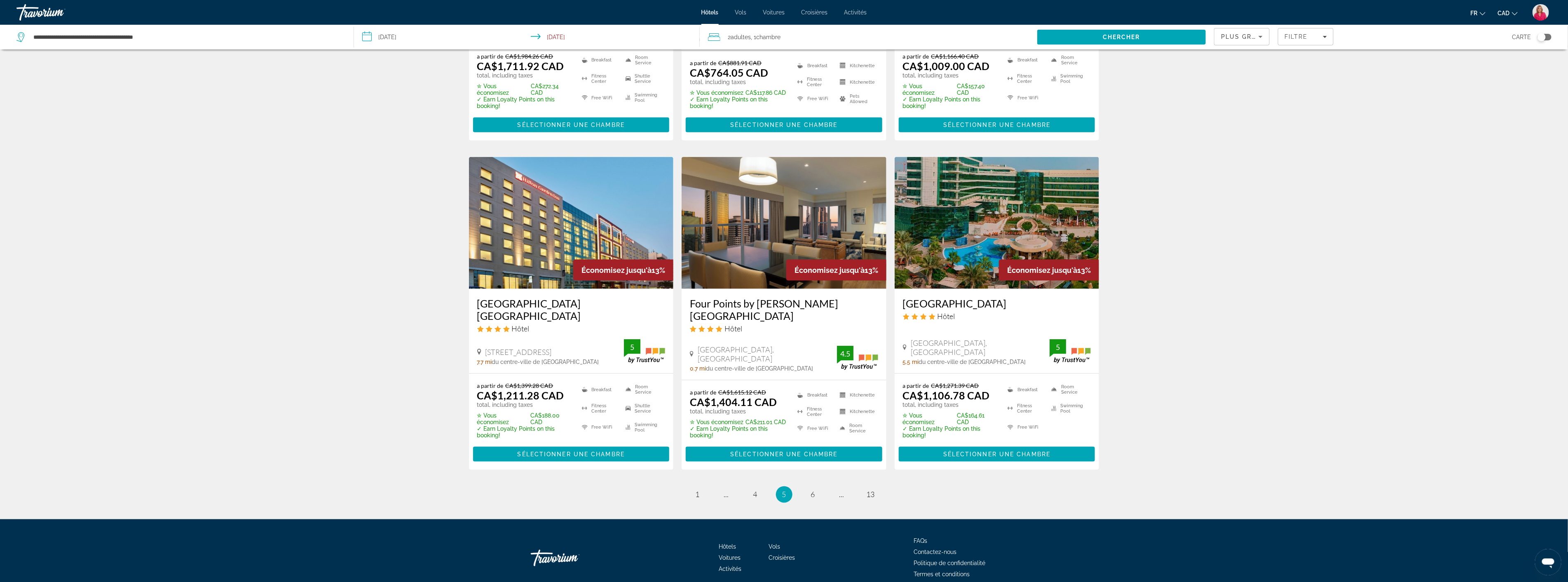
click at [1258, 37] on icon "Sort by" at bounding box center [1261, 37] width 10 height 10
click at [1233, 108] on span "Prix le plus bas" at bounding box center [1241, 108] width 38 height 10
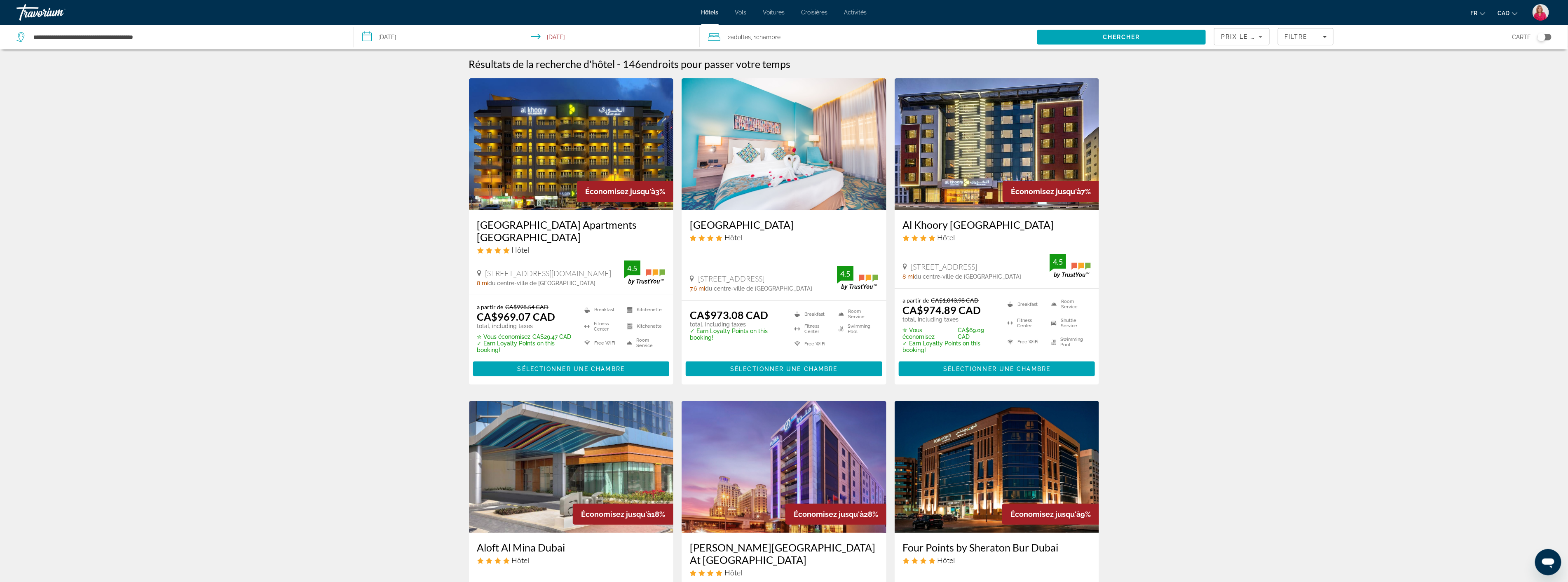
click at [547, 163] on img "Main content" at bounding box center [571, 144] width 205 height 132
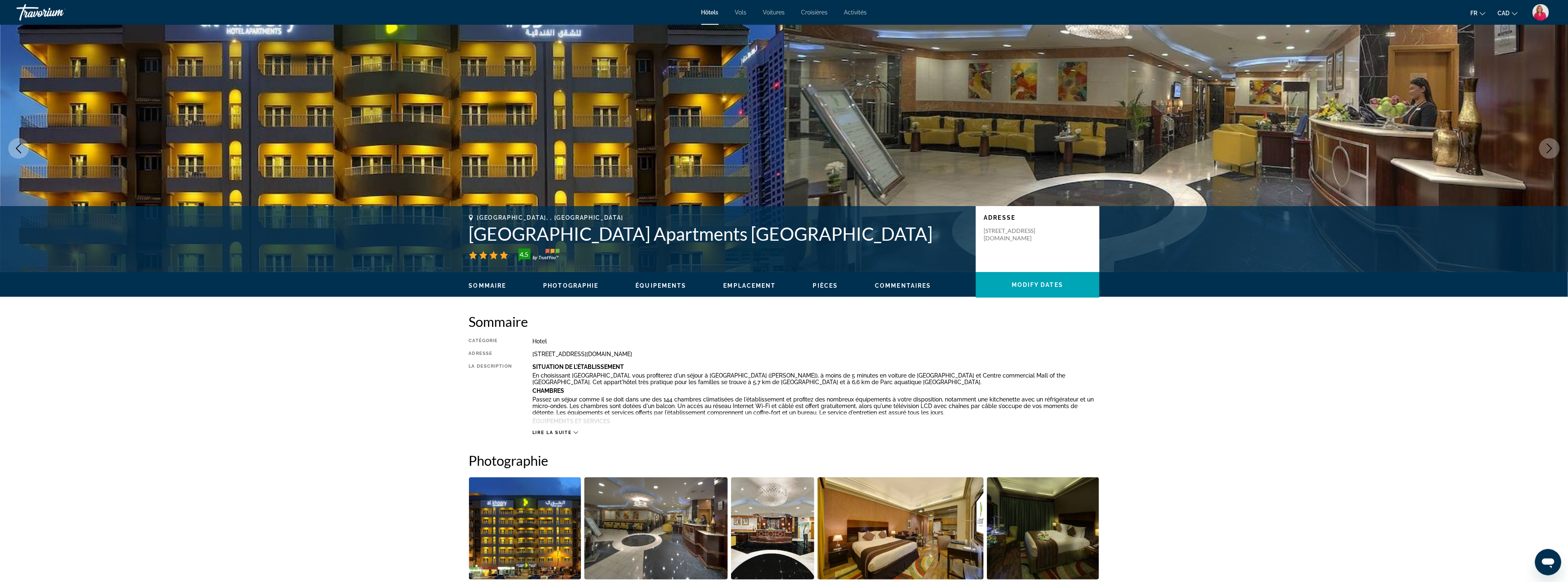
click at [657, 536] on img "Open full-screen image slider" at bounding box center [656, 528] width 144 height 102
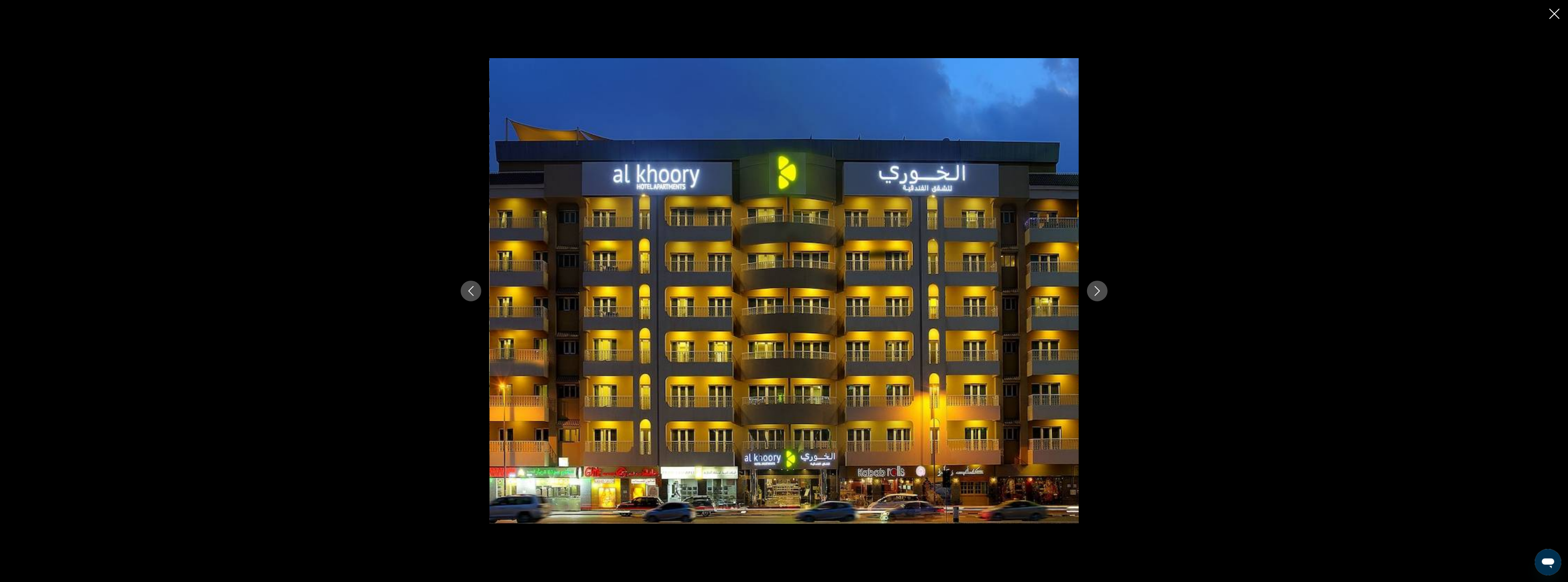
click at [1102, 289] on icon "Next image" at bounding box center [1097, 291] width 10 height 10
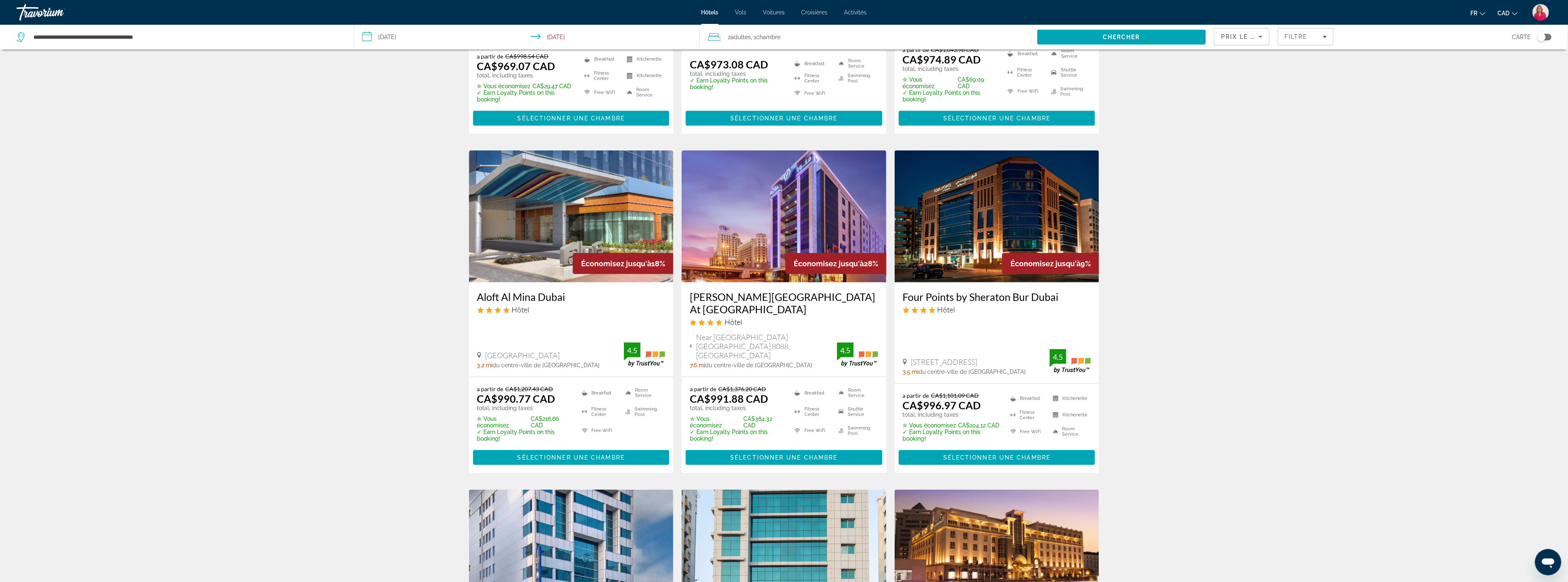
scroll to position [366, 0]
